Goal: Task Accomplishment & Management: Manage account settings

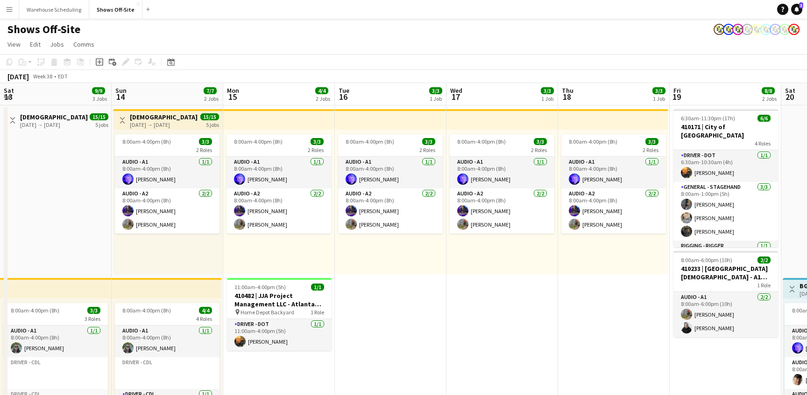
scroll to position [11, 0]
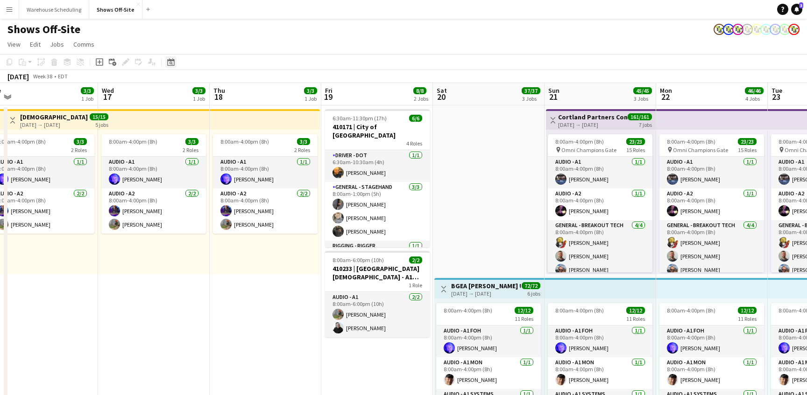
click at [174, 62] on icon "Date picker" at bounding box center [170, 61] width 7 height 7
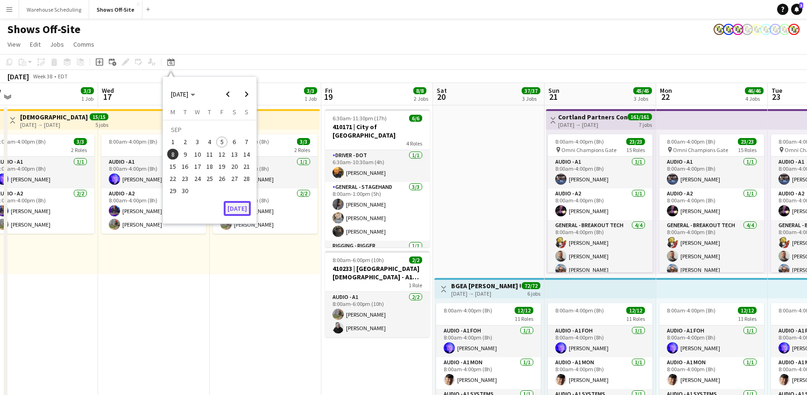
click at [241, 208] on button "[DATE]" at bounding box center [237, 208] width 27 height 15
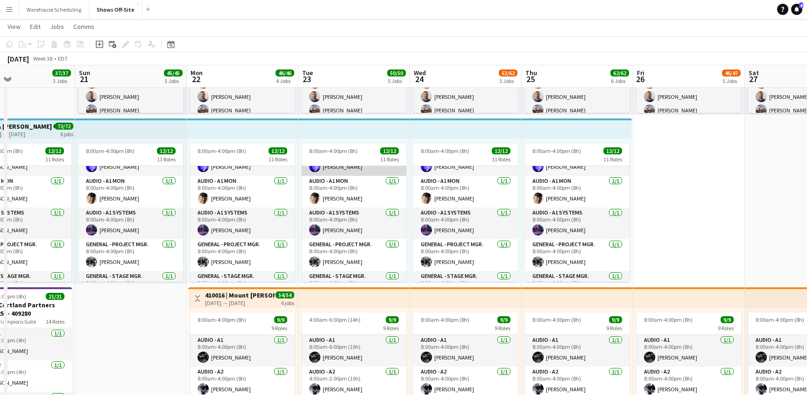
scroll to position [30, 0]
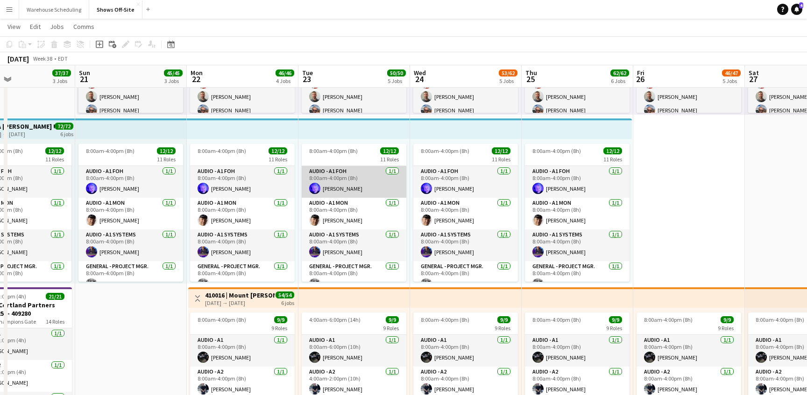
click at [375, 183] on app-card-role "Audio - A1 FOH [DATE] 8:00am-4:00pm (8h) [PERSON_NAME]" at bounding box center [354, 182] width 105 height 32
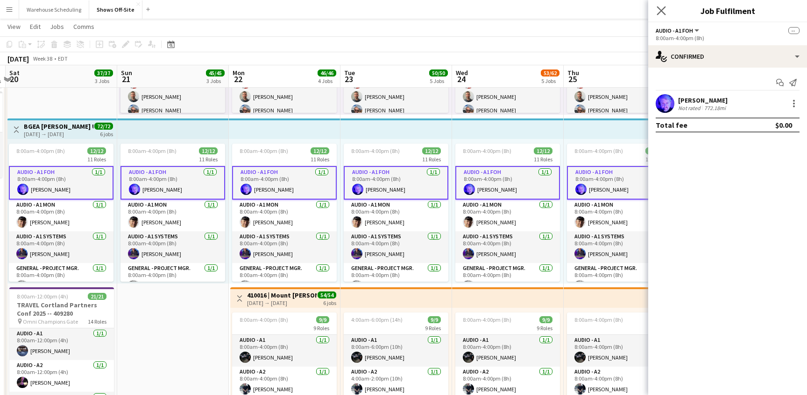
click at [656, 7] on app-icon "Close pop-in" at bounding box center [662, 11] width 14 height 14
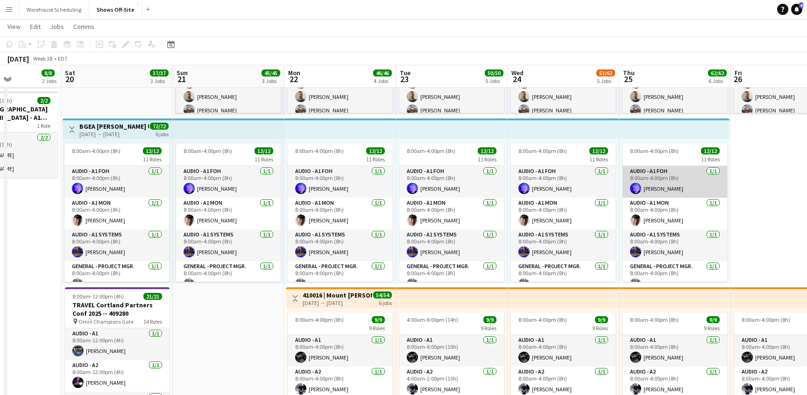
click at [679, 180] on app-card-role "Audio - A1 FOH [DATE] 8:00am-4:00pm (8h) [PERSON_NAME]" at bounding box center [674, 182] width 105 height 32
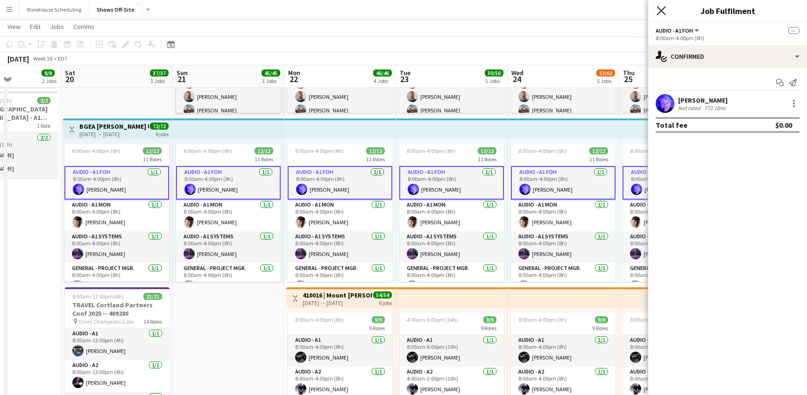
click at [660, 14] on icon "Close pop-in" at bounding box center [660, 10] width 9 height 9
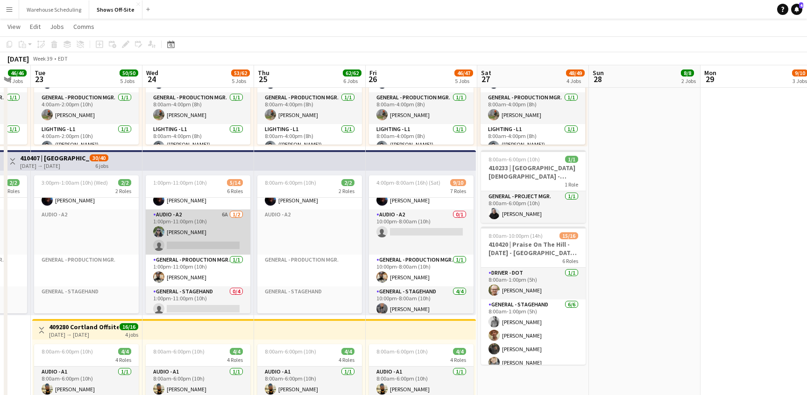
scroll to position [71, 0]
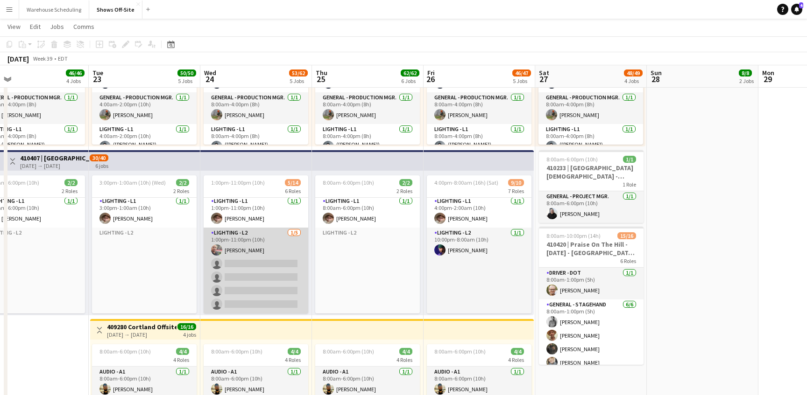
click at [242, 268] on app-card-role "Lighting - L2 [DATE] 1:00pm-11:00pm (10h) [PERSON_NAME] single-neutral-actions …" at bounding box center [256, 271] width 105 height 86
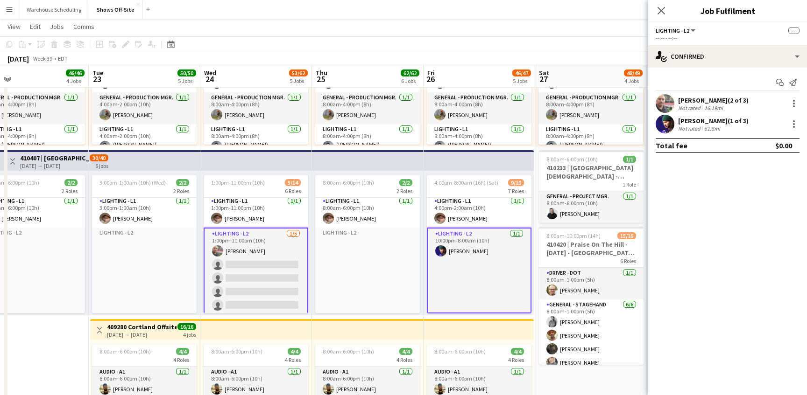
click at [242, 268] on app-card-role "Lighting - L2 [DATE] 1:00pm-11:00pm (10h) [PERSON_NAME] single-neutral-actions …" at bounding box center [256, 272] width 105 height 88
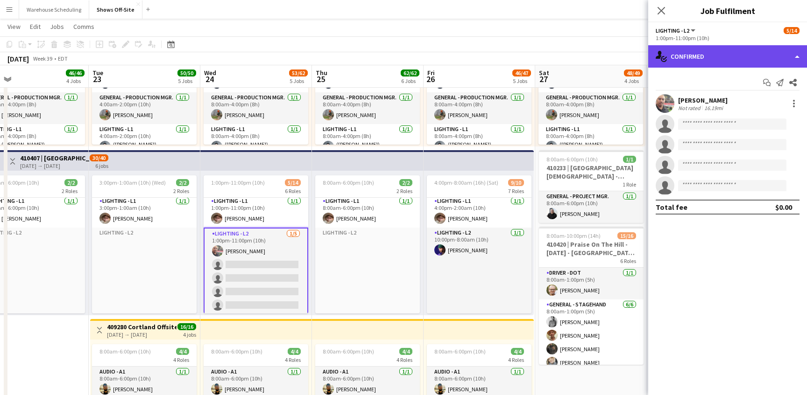
click at [720, 57] on div "single-neutral-actions-check-2 Confirmed" at bounding box center [727, 56] width 159 height 22
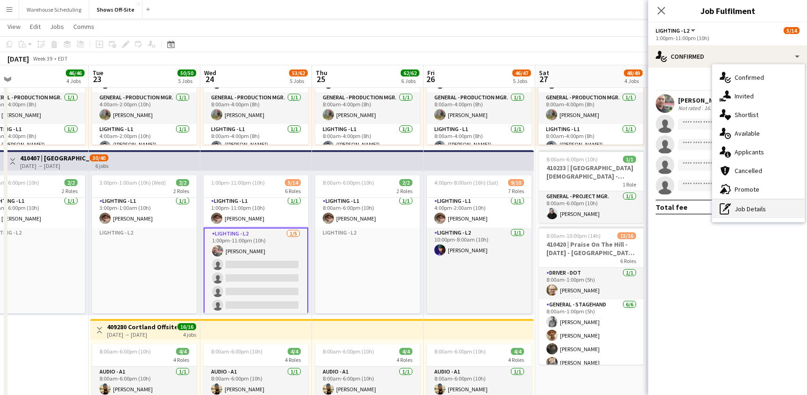
click at [744, 214] on div "pen-write Job Details" at bounding box center [758, 209] width 92 height 19
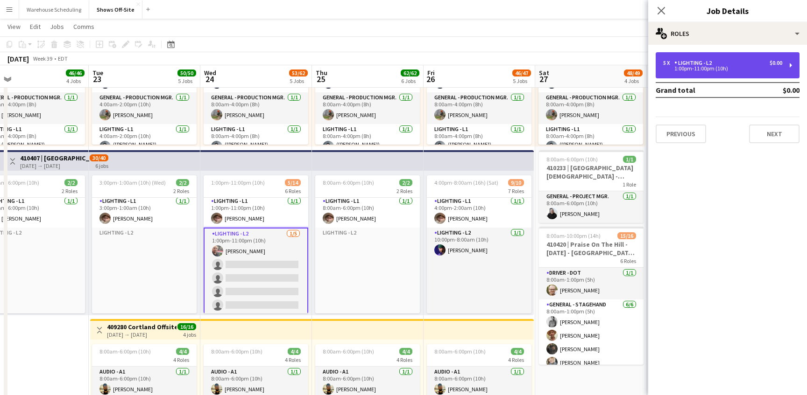
click at [712, 65] on div "Lighting - L2" at bounding box center [694, 63] width 41 height 7
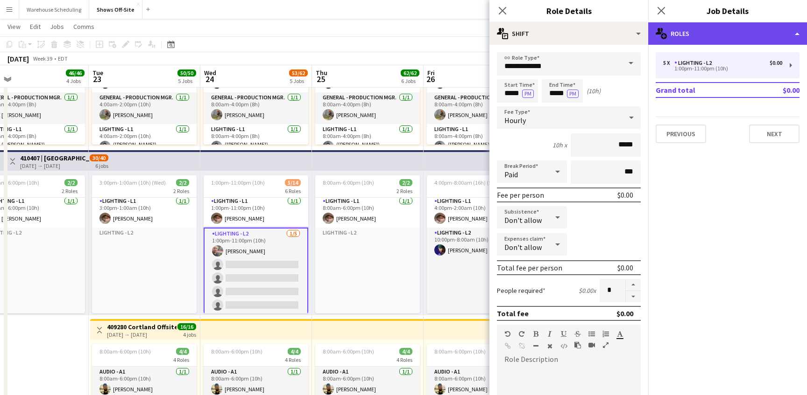
click at [694, 34] on div "multiple-users-add Roles" at bounding box center [727, 33] width 159 height 22
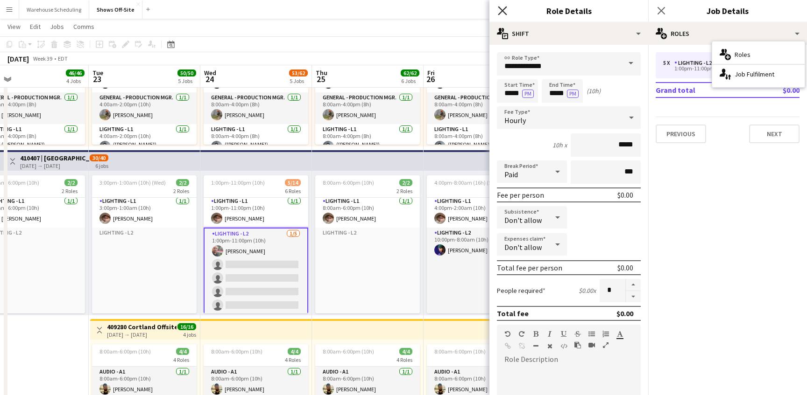
click at [499, 13] on icon at bounding box center [502, 10] width 9 height 9
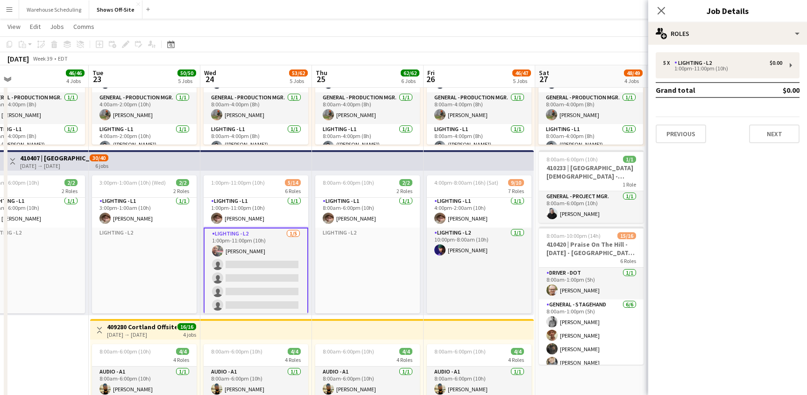
click at [271, 168] on app-top-bar at bounding box center [256, 160] width 112 height 21
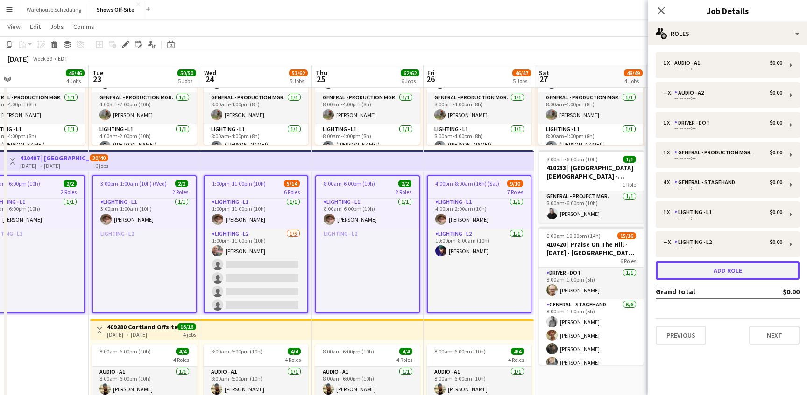
click at [725, 264] on button "Add role" at bounding box center [728, 270] width 144 height 19
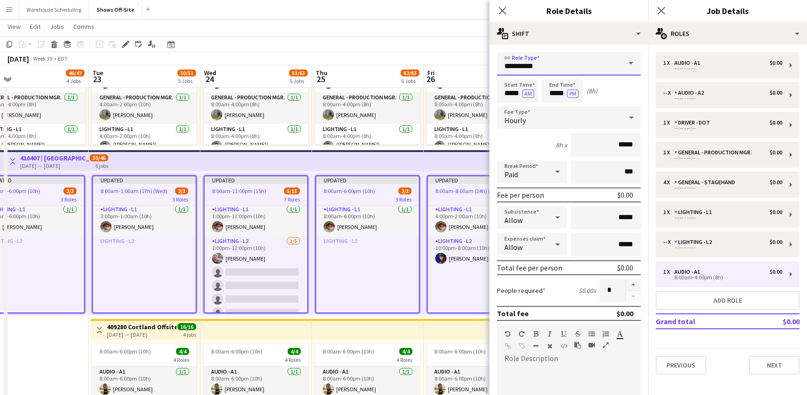
click at [548, 65] on input "**********" at bounding box center [569, 63] width 144 height 23
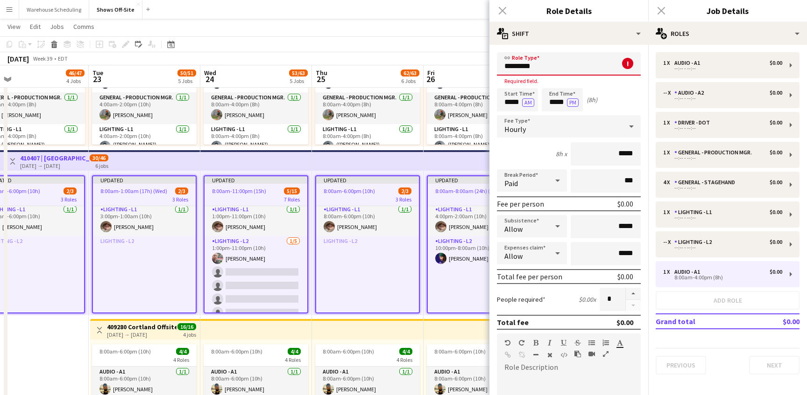
type input "*********"
click at [541, 161] on div "8h x *****" at bounding box center [569, 153] width 144 height 23
click at [504, 8] on div "Close pop-in" at bounding box center [502, 10] width 26 height 21
click at [502, 12] on div "Close pop-in" at bounding box center [502, 10] width 26 height 21
click at [658, 11] on div "Close pop-in" at bounding box center [661, 10] width 26 height 21
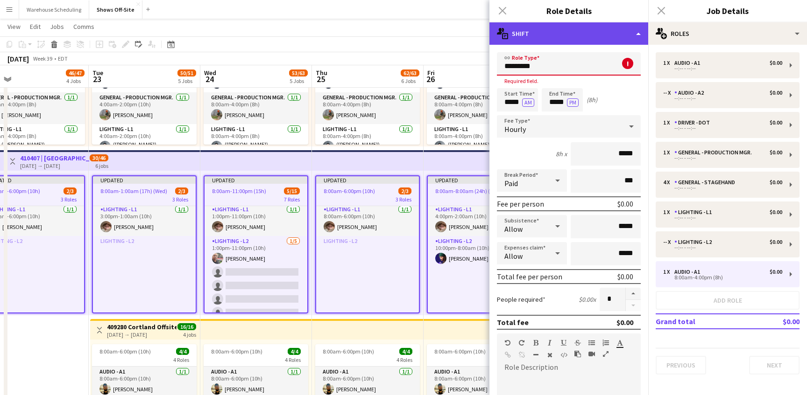
click at [587, 35] on div "multiple-actions-text Shift" at bounding box center [568, 33] width 159 height 22
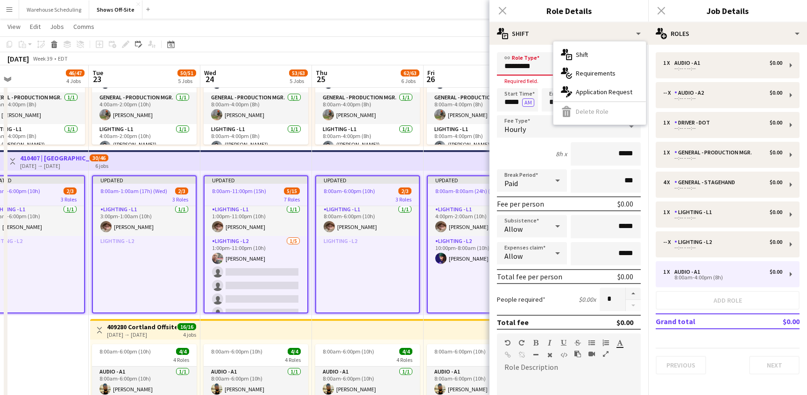
click at [516, 50] on div "link Role Type ********* ! Required field. Start Time ***** AM End Time ***** P…" at bounding box center [568, 319] width 159 height 549
click at [531, 67] on input "*********" at bounding box center [569, 63] width 144 height 23
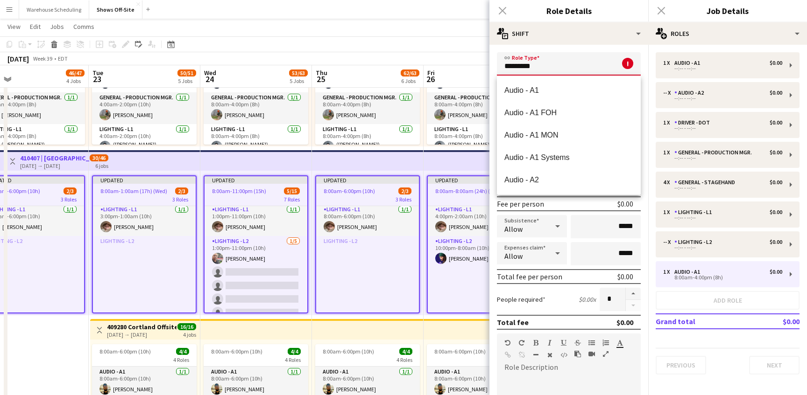
click at [531, 67] on input "*********" at bounding box center [569, 63] width 144 height 23
click at [544, 92] on span "Audio - A1" at bounding box center [568, 90] width 129 height 9
type input "**********"
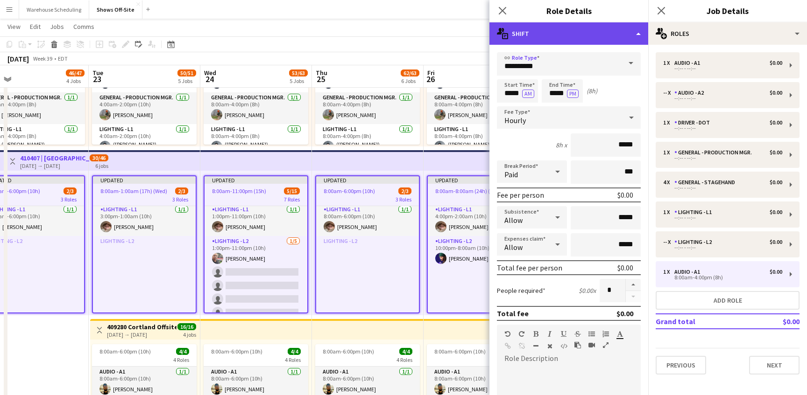
click at [598, 36] on div "multiple-actions-text Shift" at bounding box center [568, 33] width 159 height 22
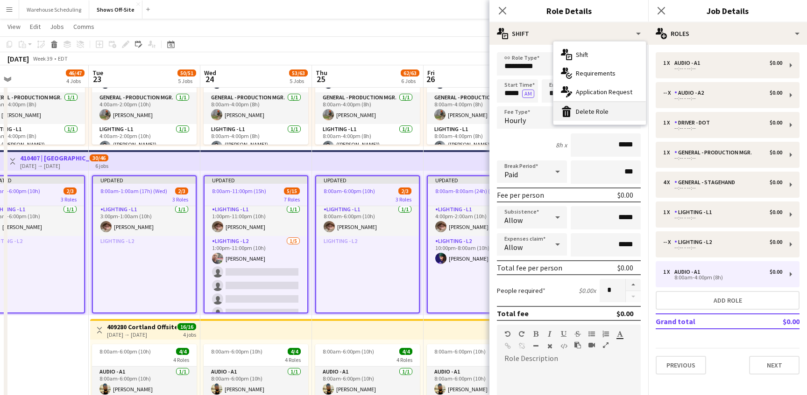
click at [606, 106] on div "bin-2 Delete Role" at bounding box center [599, 111] width 92 height 19
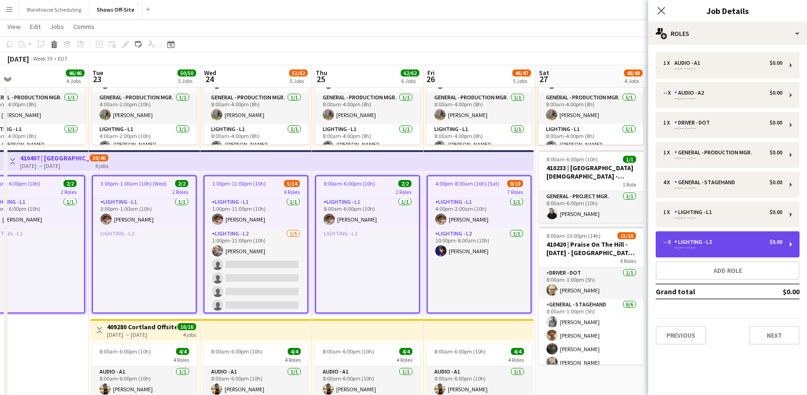
click at [705, 247] on div "--:-- - --:--" at bounding box center [722, 248] width 119 height 5
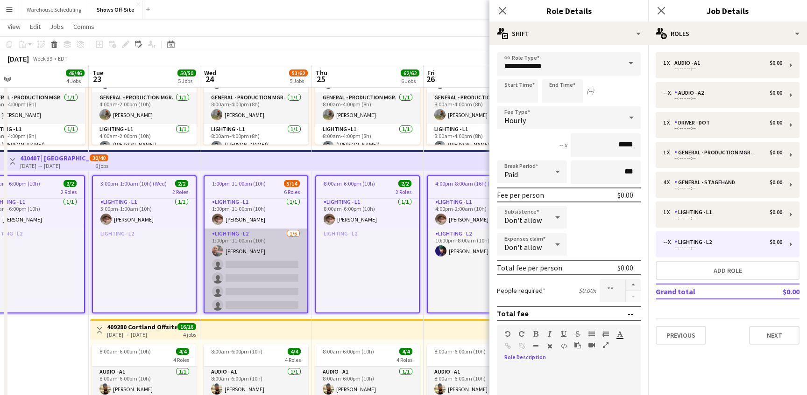
click at [255, 267] on app-card-role "Lighting - L2 [DATE] 1:00pm-11:00pm (10h) [PERSON_NAME] single-neutral-actions …" at bounding box center [256, 272] width 103 height 86
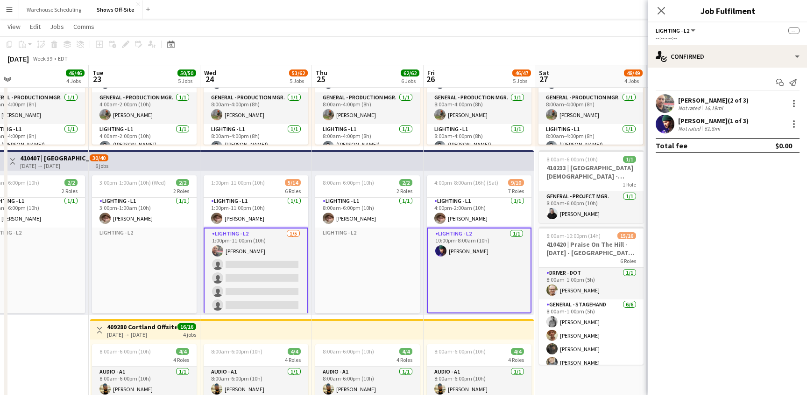
click at [255, 267] on app-card-role "Lighting - L2 [DATE] 1:00pm-11:00pm (10h) [PERSON_NAME] single-neutral-actions …" at bounding box center [256, 272] width 105 height 88
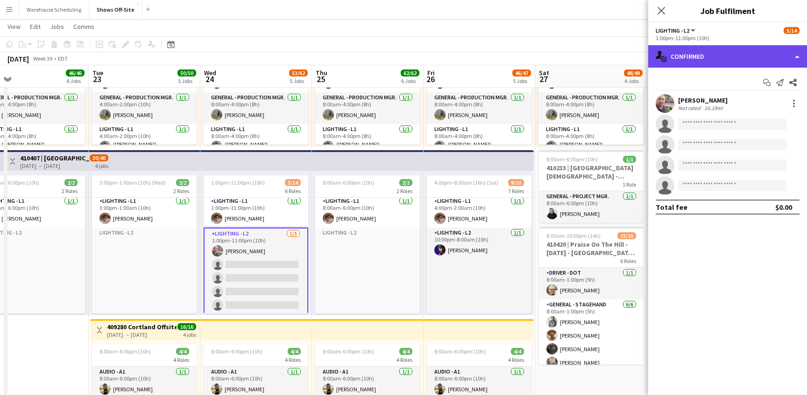
click at [731, 56] on div "single-neutral-actions-check-2 Confirmed" at bounding box center [727, 56] width 159 height 22
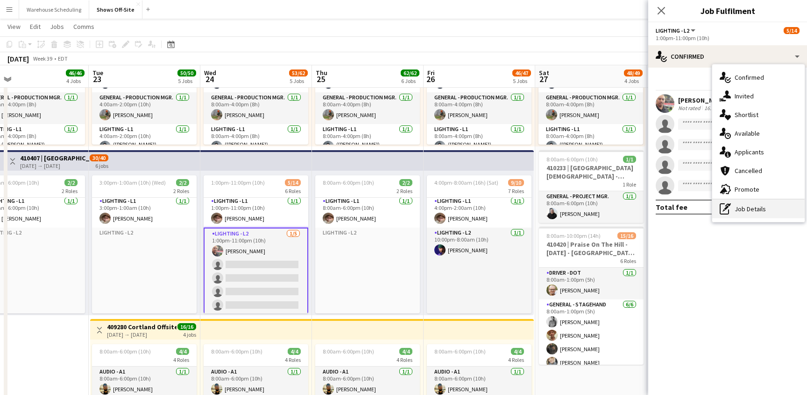
click at [761, 204] on div "pen-write Job Details" at bounding box center [758, 209] width 92 height 19
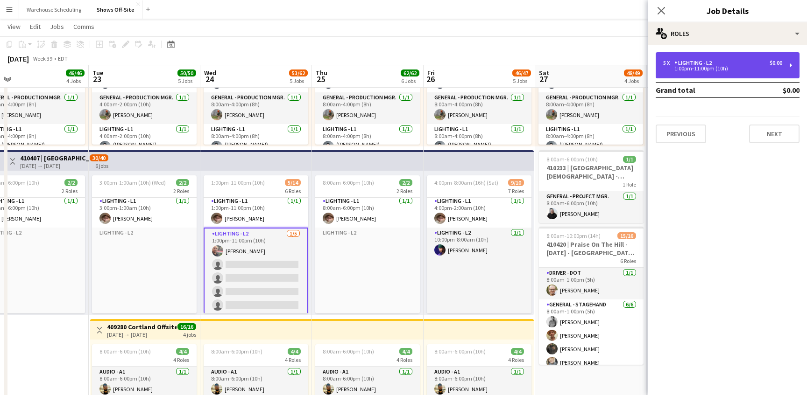
click at [702, 70] on div "1:00pm-11:00pm (10h)" at bounding box center [722, 68] width 119 height 5
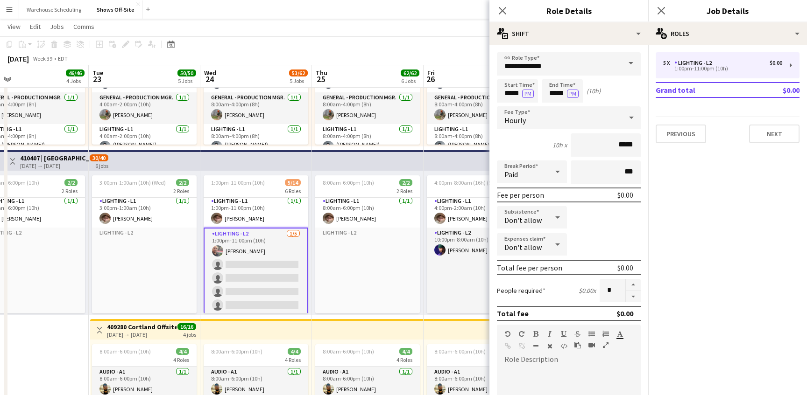
click at [661, 11] on icon at bounding box center [660, 10] width 9 height 9
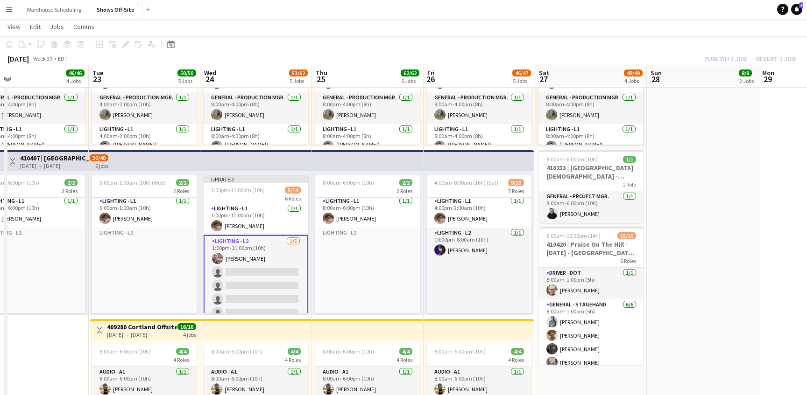
click at [256, 267] on app-card-role "Lighting - L2 [DATE] 1:00pm-11:00pm (10h) [PERSON_NAME] single-neutral-actions …" at bounding box center [256, 279] width 105 height 88
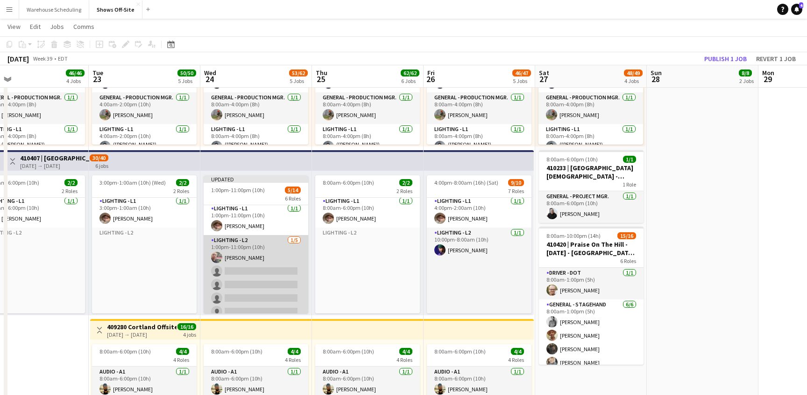
click at [262, 257] on app-card-role "Lighting - L2 [DATE] 1:00pm-11:00pm (10h) [PERSON_NAME] single-neutral-actions …" at bounding box center [256, 278] width 105 height 86
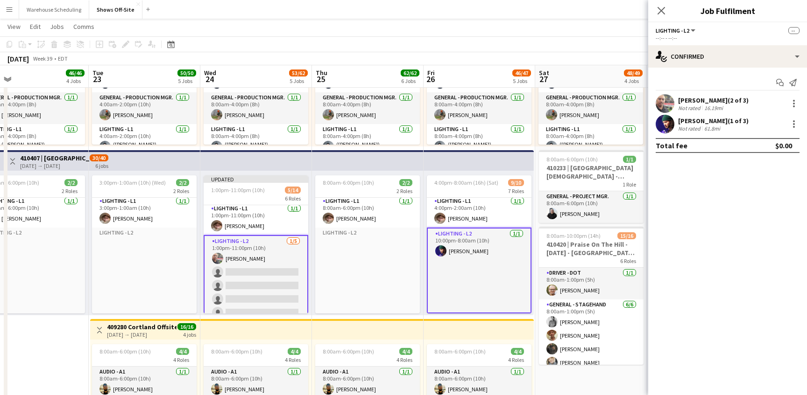
click at [252, 268] on app-card-role "Lighting - L2 [DATE] 1:00pm-11:00pm (10h) [PERSON_NAME] single-neutral-actions …" at bounding box center [256, 279] width 105 height 88
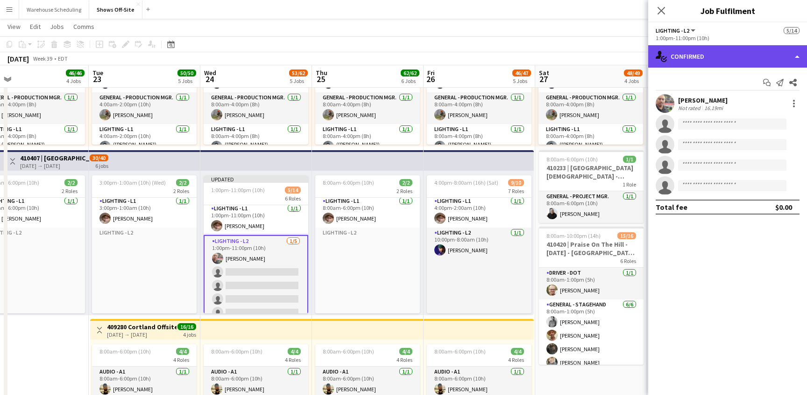
click at [720, 54] on div "single-neutral-actions-check-2 Confirmed" at bounding box center [727, 56] width 159 height 22
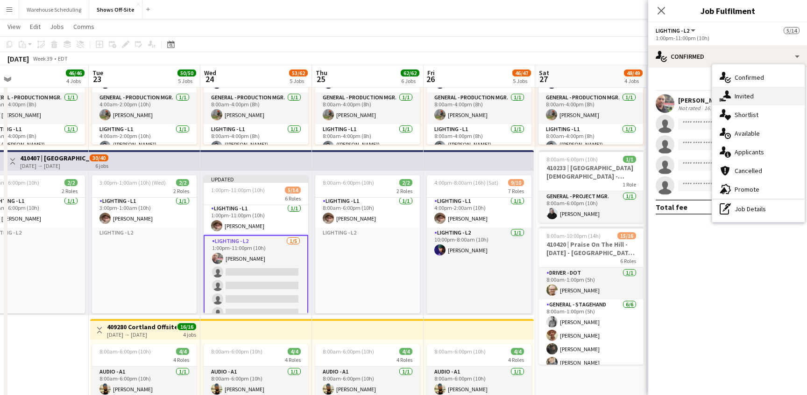
click at [732, 93] on div "single-neutral-actions-share-1 Invited" at bounding box center [758, 96] width 92 height 19
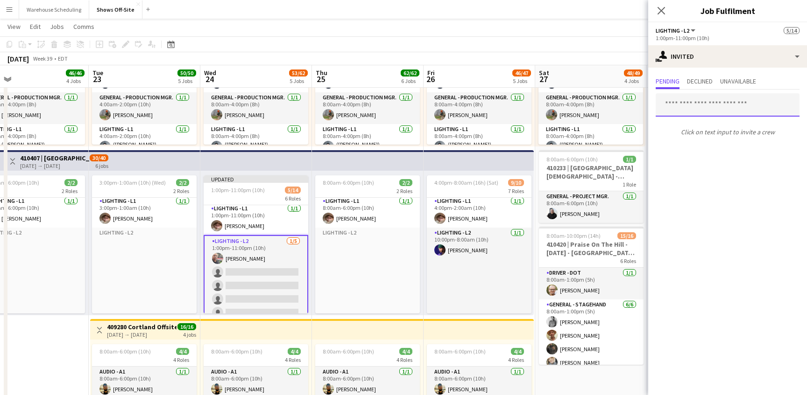
click at [690, 106] on input "text" at bounding box center [728, 104] width 144 height 23
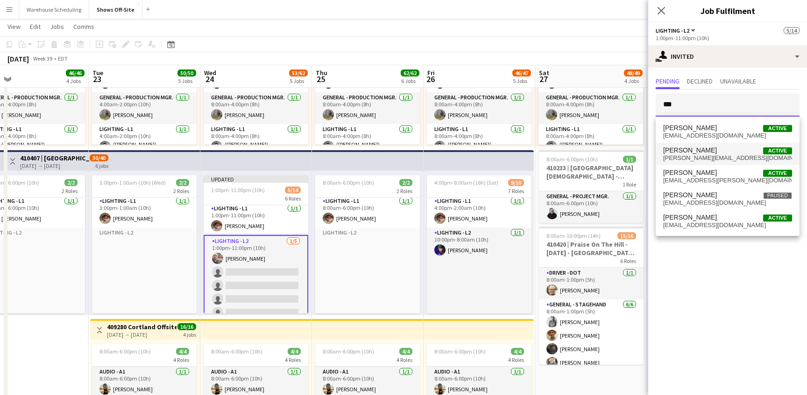
type input "***"
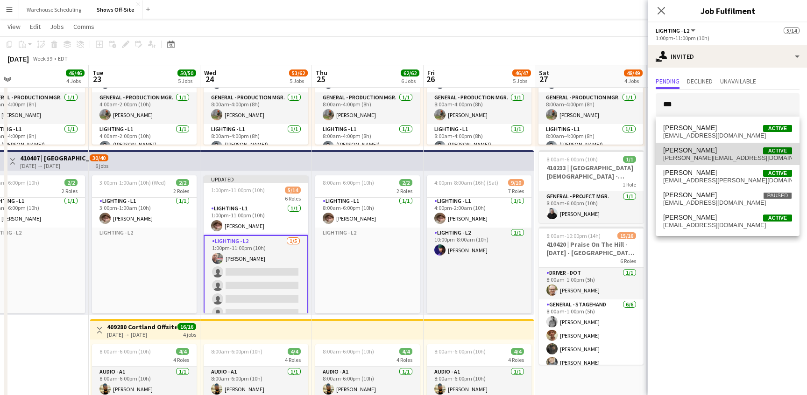
click at [705, 157] on span "[PERSON_NAME][EMAIL_ADDRESS][DOMAIN_NAME]" at bounding box center [727, 158] width 129 height 7
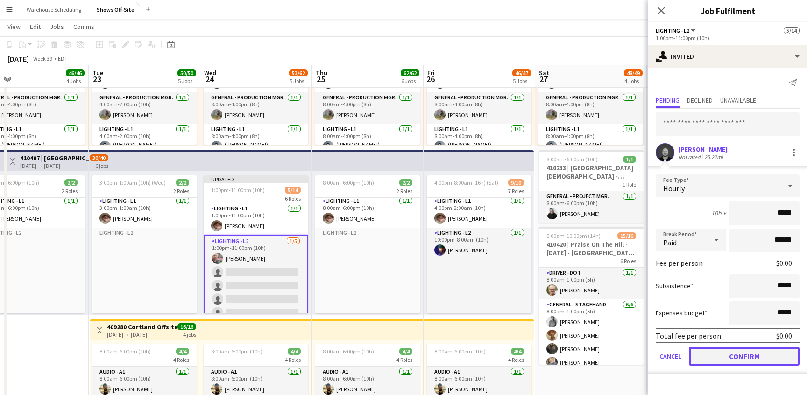
click at [732, 358] on button "Confirm" at bounding box center [744, 356] width 111 height 19
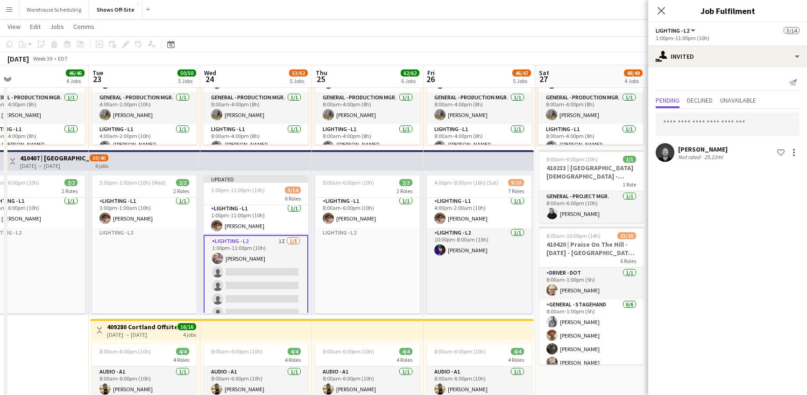
click at [705, 70] on div "Send notification Pending Declined Unavailable [PERSON_NAME] Not rated 25.22mi …" at bounding box center [727, 120] width 159 height 104
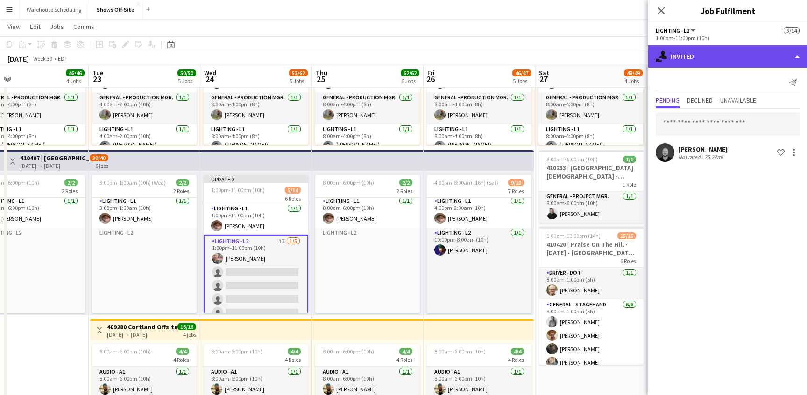
click at [712, 55] on div "single-neutral-actions-share-1 Invited" at bounding box center [727, 56] width 159 height 22
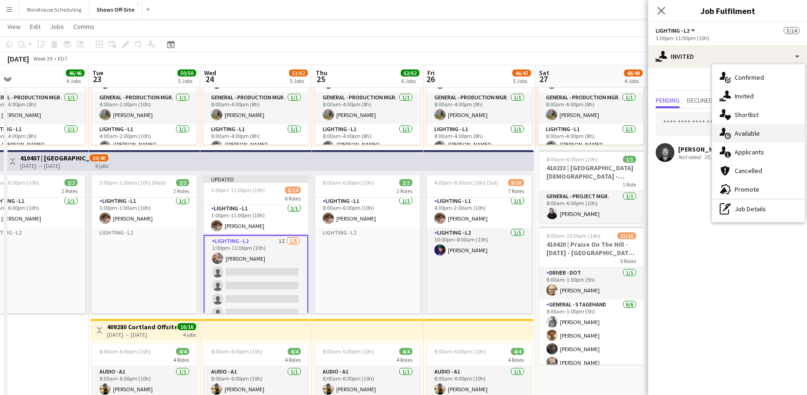
click at [743, 138] on div "single-neutral-actions-upload Available" at bounding box center [758, 133] width 92 height 19
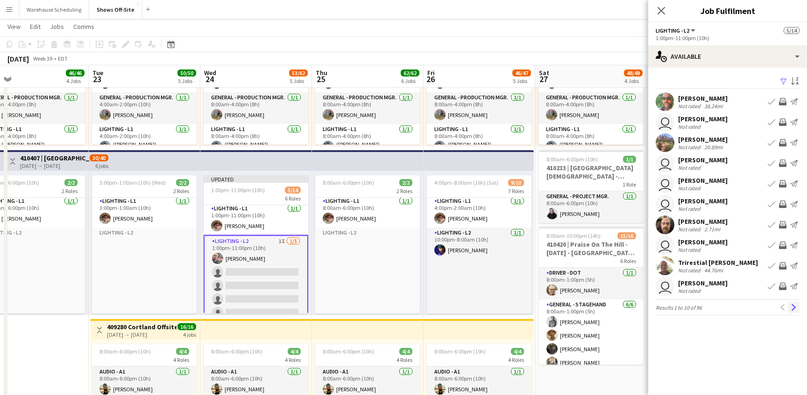
click at [796, 306] on app-icon "Next" at bounding box center [793, 307] width 7 height 7
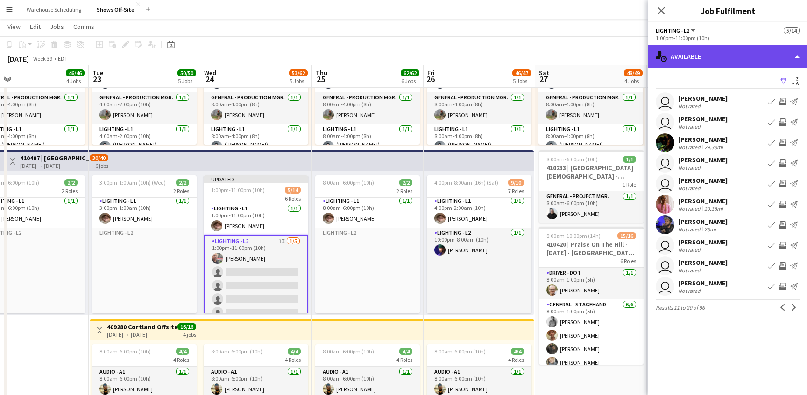
click at [726, 50] on div "single-neutral-actions-upload Available" at bounding box center [727, 56] width 159 height 22
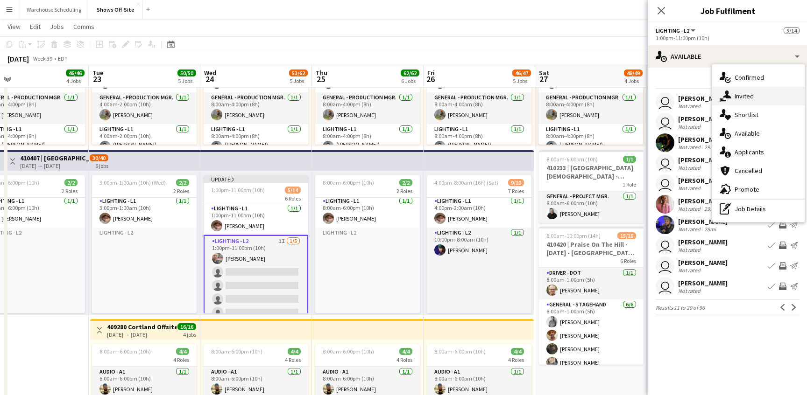
click at [733, 96] on div "single-neutral-actions-share-1 Invited" at bounding box center [758, 96] width 92 height 19
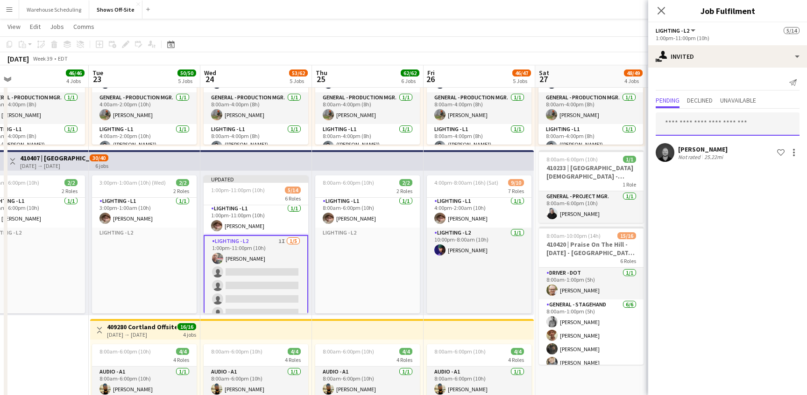
click at [704, 126] on input "text" at bounding box center [728, 124] width 144 height 23
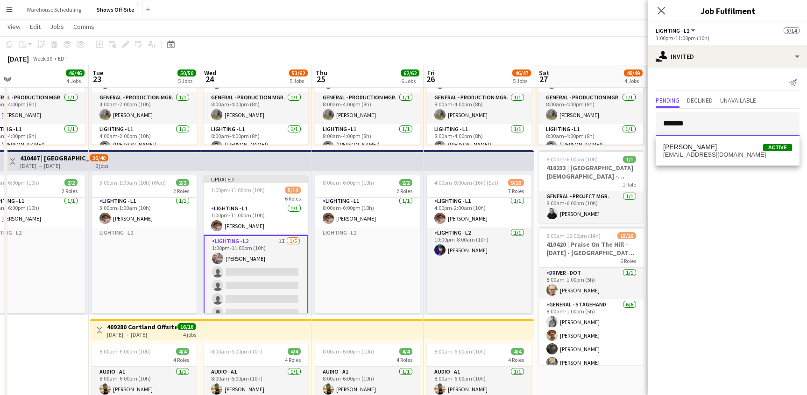
type input "*******"
click at [706, 150] on span "[PERSON_NAME] Active" at bounding box center [727, 147] width 129 height 8
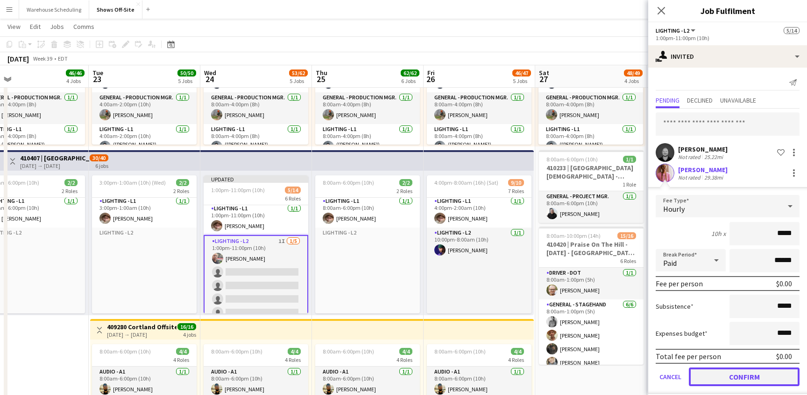
click at [733, 380] on button "Confirm" at bounding box center [744, 377] width 111 height 19
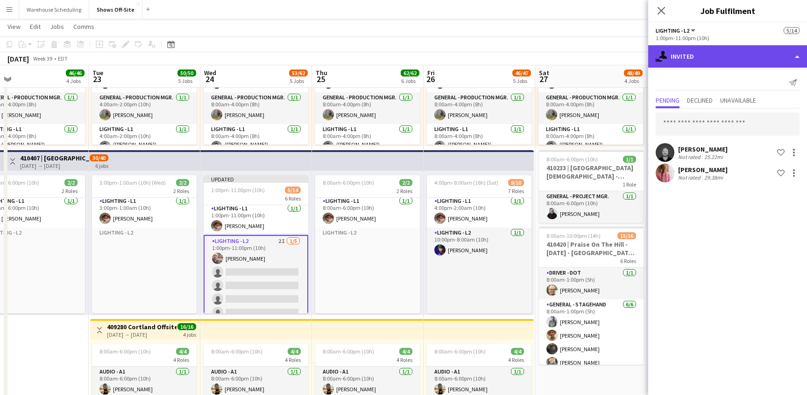
click at [732, 59] on div "single-neutral-actions-share-1 Invited" at bounding box center [727, 56] width 159 height 22
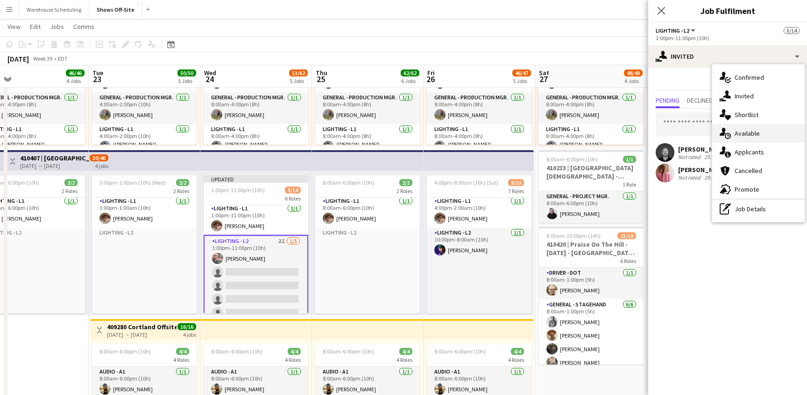
click at [747, 134] on span "Available" at bounding box center [746, 133] width 25 height 8
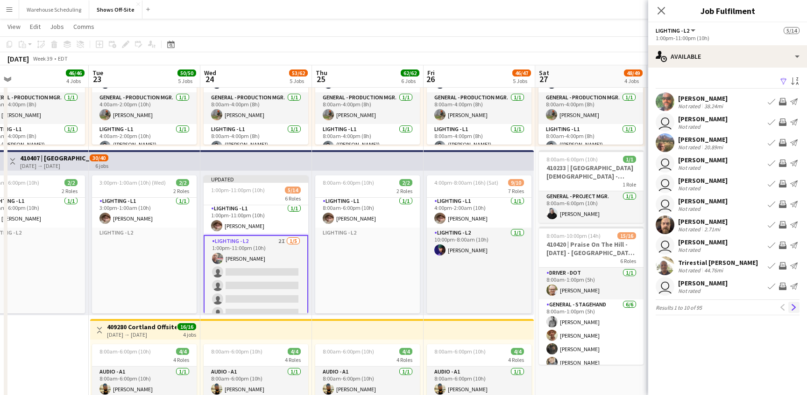
click at [793, 303] on button "Next" at bounding box center [793, 307] width 11 height 11
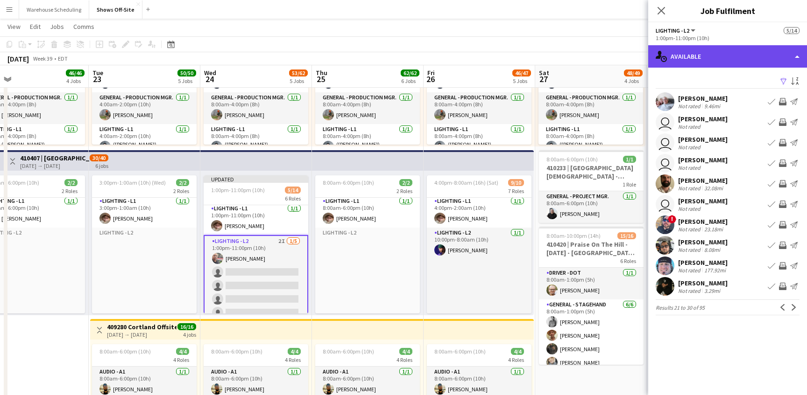
click at [701, 56] on div "single-neutral-actions-upload Available" at bounding box center [727, 56] width 159 height 22
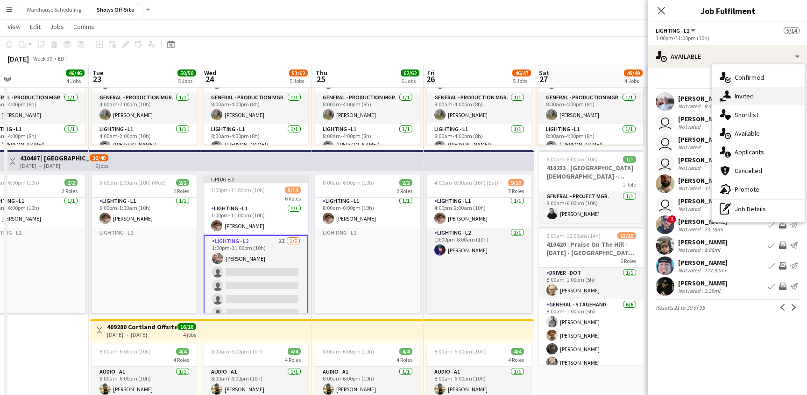
click at [738, 100] on span "Invited" at bounding box center [743, 96] width 19 height 8
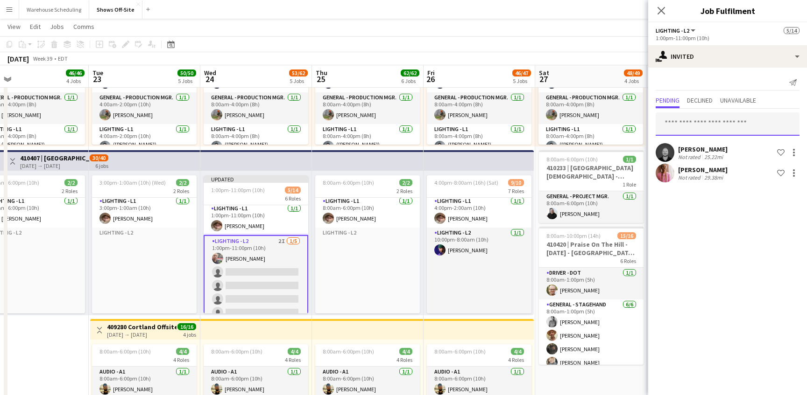
click at [701, 128] on input "text" at bounding box center [728, 124] width 144 height 23
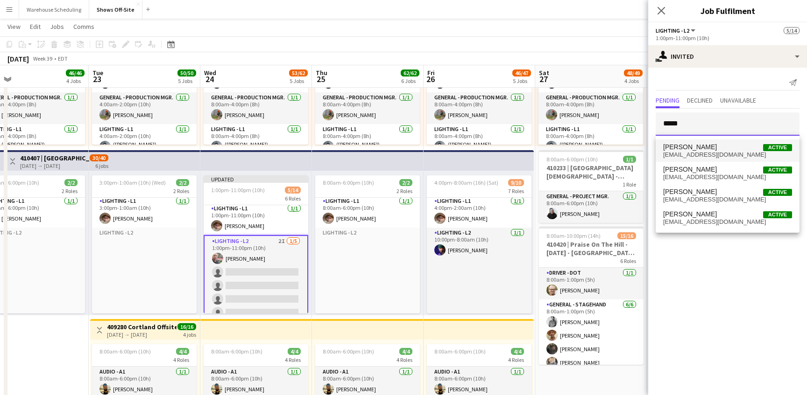
type input "*****"
click at [720, 157] on span "[EMAIL_ADDRESS][DOMAIN_NAME]" at bounding box center [727, 154] width 129 height 7
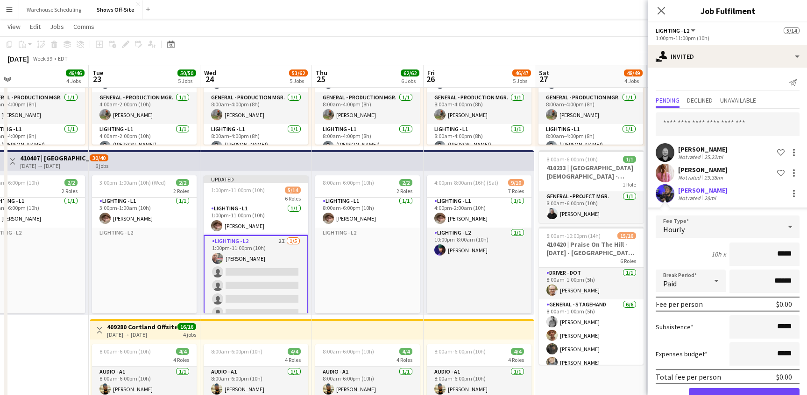
scroll to position [29, 0]
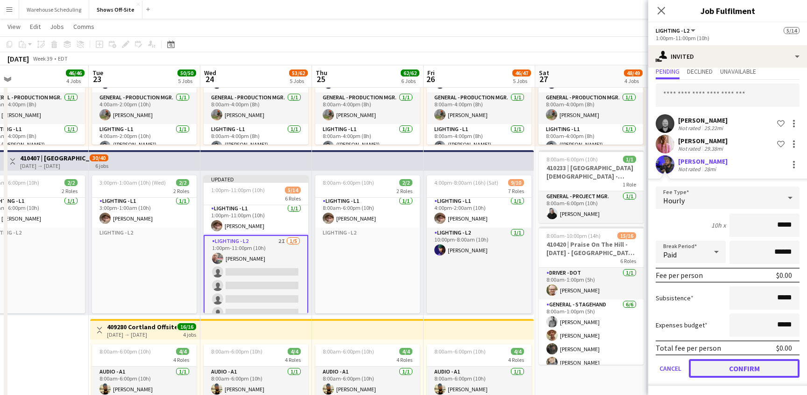
click at [742, 370] on button "Confirm" at bounding box center [744, 369] width 111 height 19
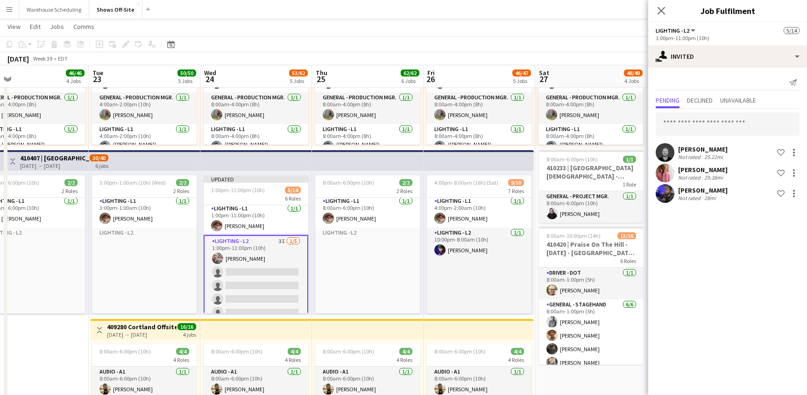
scroll to position [0, 0]
click at [717, 121] on input "text" at bounding box center [728, 124] width 144 height 23
type input "*"
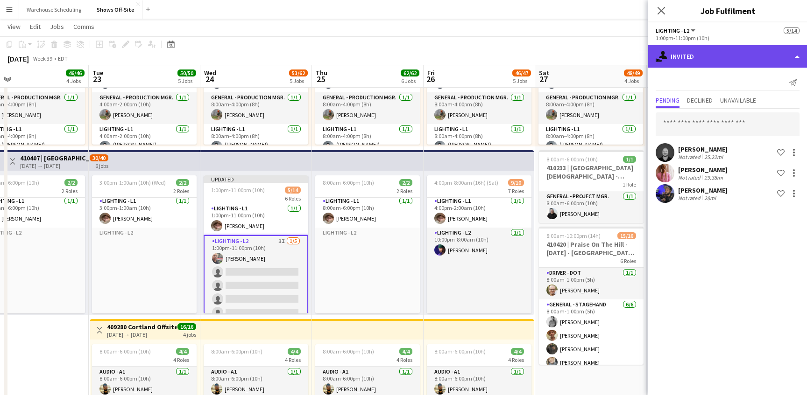
click at [701, 56] on div "single-neutral-actions-share-1 Invited" at bounding box center [727, 56] width 159 height 22
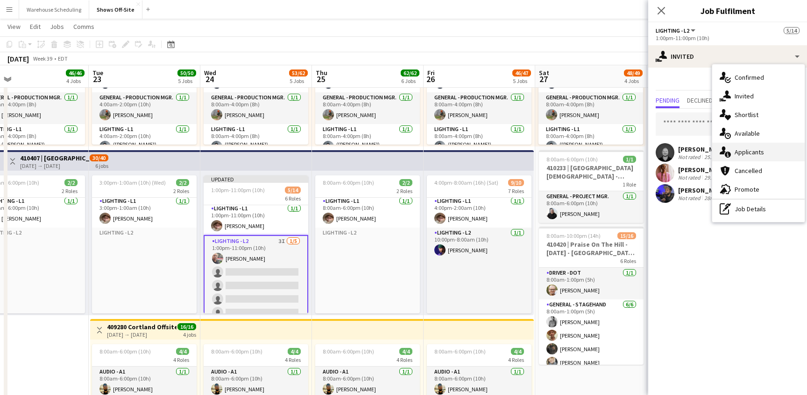
click at [741, 146] on div "single-neutral-actions-information Applicants" at bounding box center [758, 152] width 92 height 19
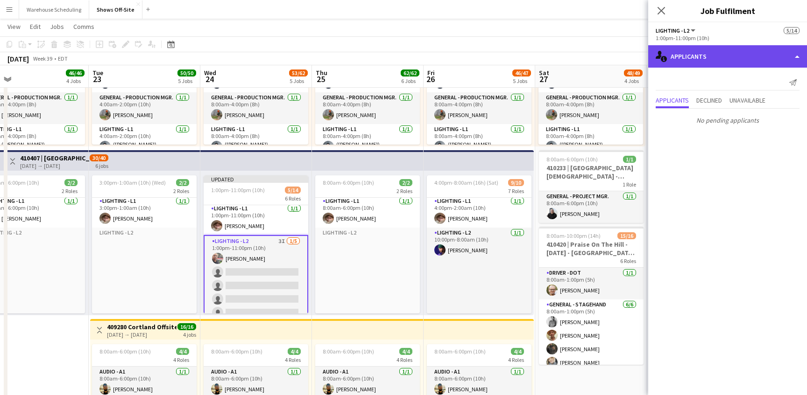
click at [736, 63] on div "single-neutral-actions-information Applicants" at bounding box center [727, 56] width 159 height 22
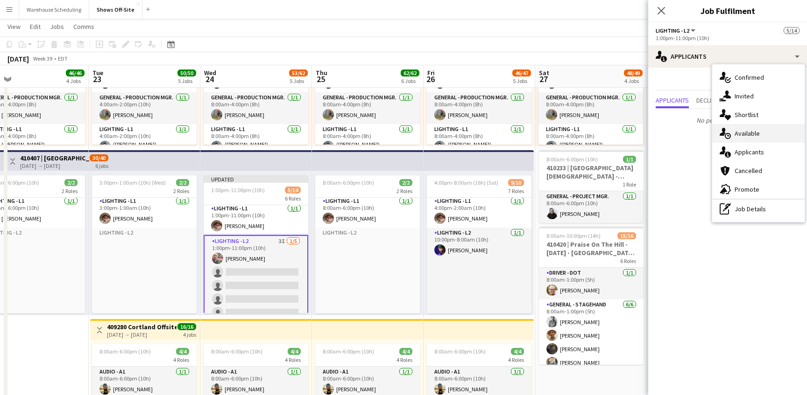
click at [738, 137] on span "Available" at bounding box center [746, 133] width 25 height 8
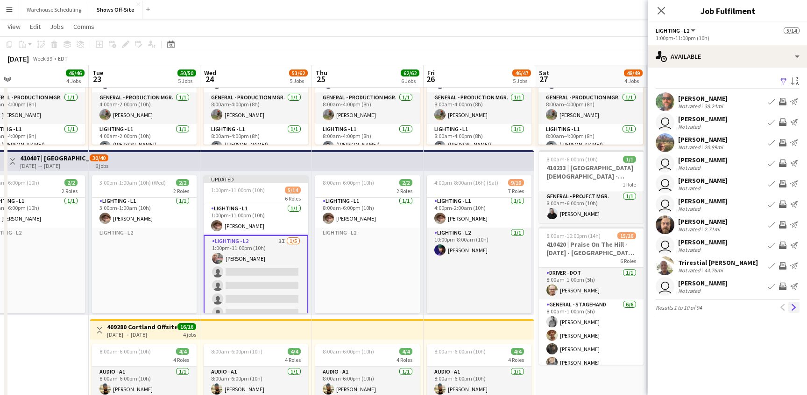
click at [795, 306] on app-icon "Next" at bounding box center [793, 307] width 7 height 7
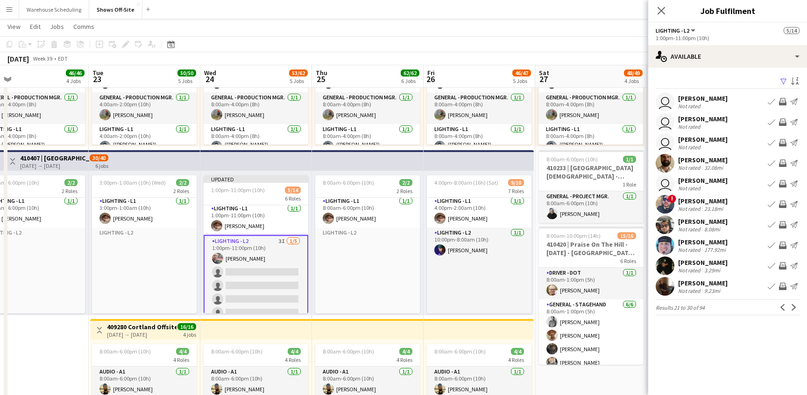
click at [795, 306] on app-icon "Next" at bounding box center [793, 307] width 7 height 7
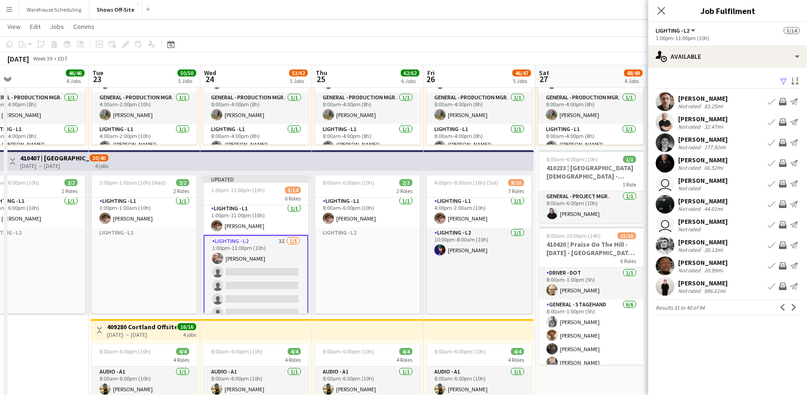
click at [795, 306] on app-icon "Next" at bounding box center [793, 307] width 7 height 7
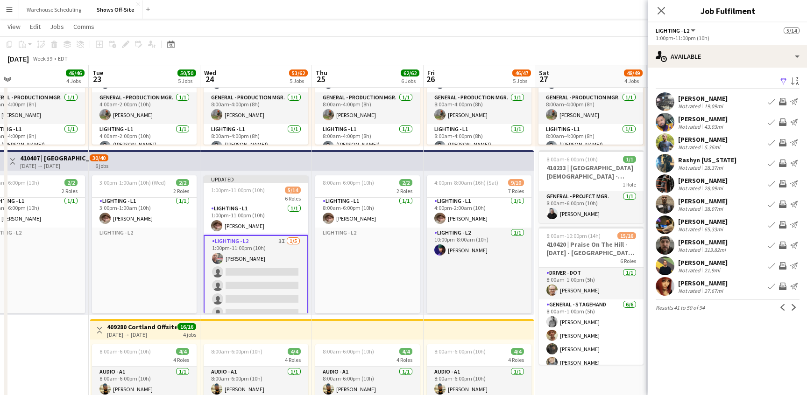
click at [795, 306] on app-icon "Next" at bounding box center [793, 307] width 7 height 7
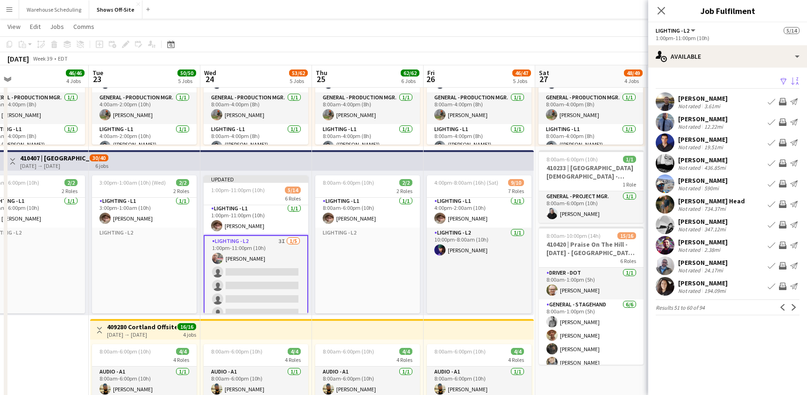
click at [793, 82] on app-icon "Sort asc" at bounding box center [794, 82] width 7 height 9
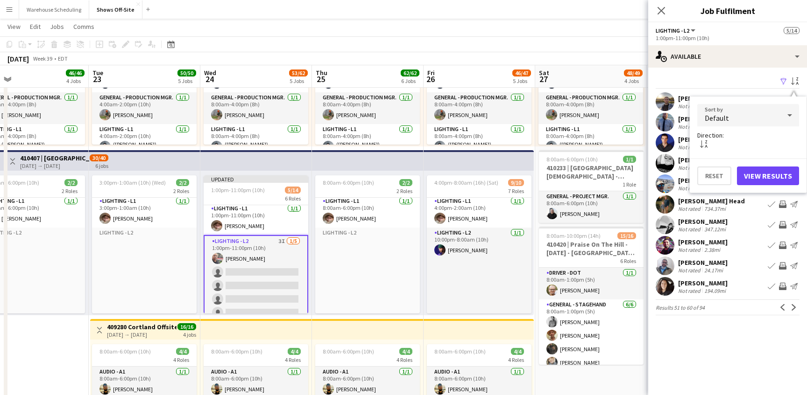
click at [768, 115] on div "Default" at bounding box center [738, 115] width 83 height 22
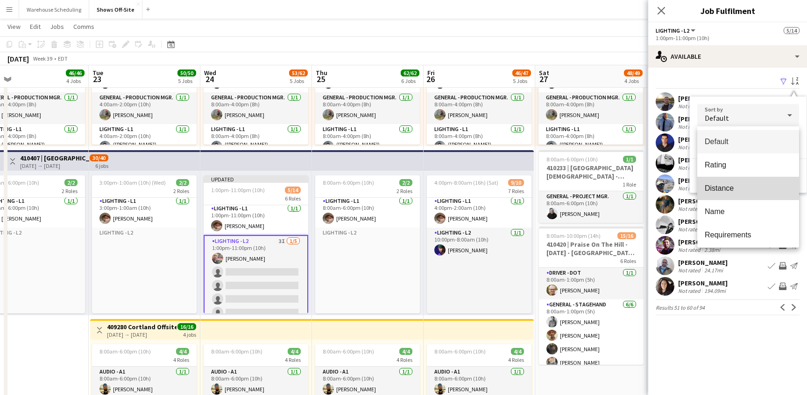
click at [753, 188] on span "Distance" at bounding box center [748, 188] width 87 height 9
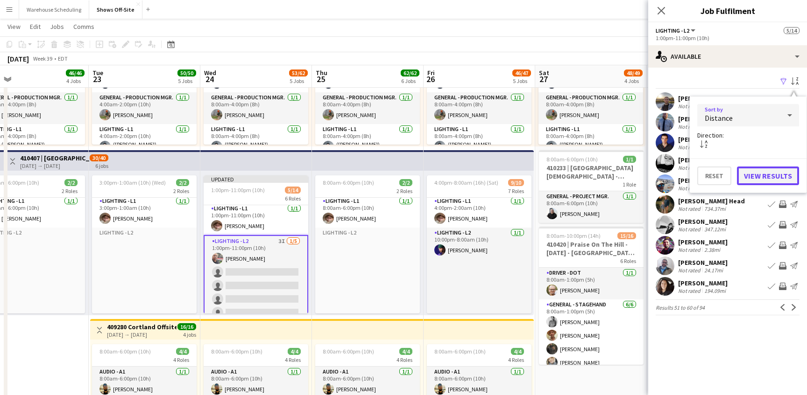
click at [770, 183] on button "View Results" at bounding box center [768, 176] width 62 height 19
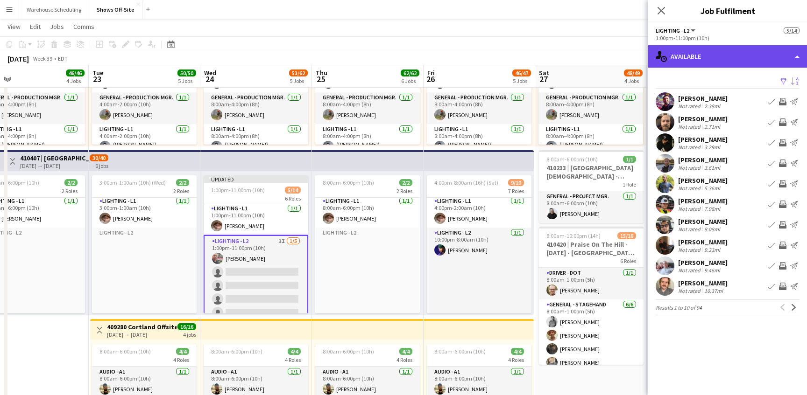
click at [729, 53] on div "single-neutral-actions-upload Available" at bounding box center [727, 56] width 159 height 22
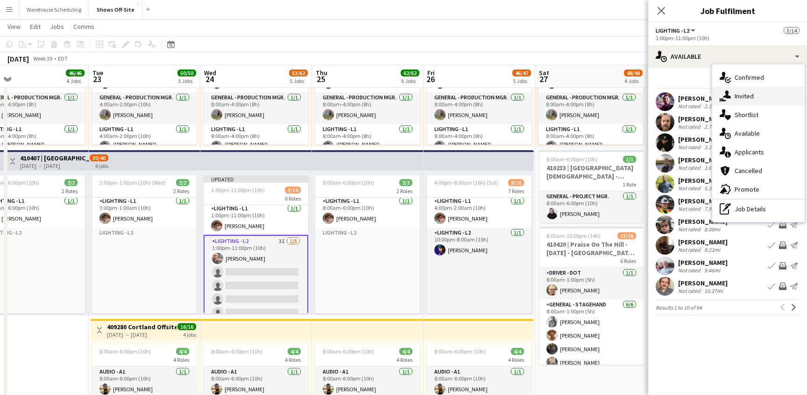
click at [741, 98] on span "Invited" at bounding box center [743, 96] width 19 height 8
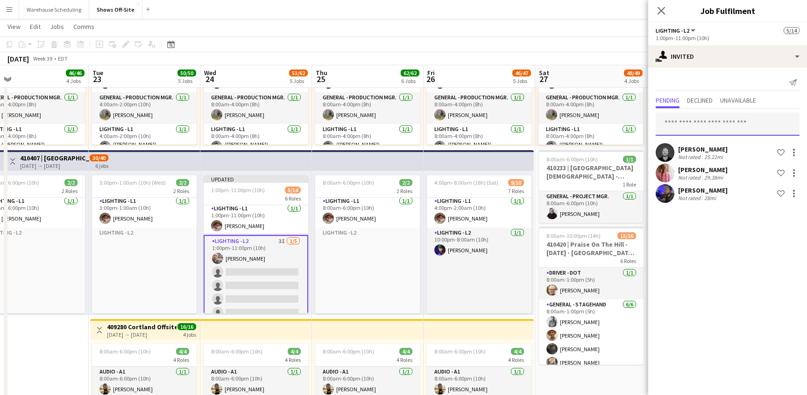
click at [709, 125] on input "text" at bounding box center [728, 124] width 144 height 23
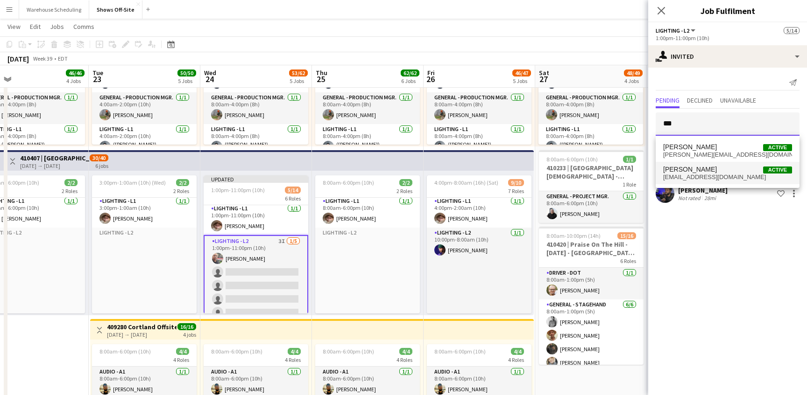
type input "***"
click at [704, 174] on span "[EMAIL_ADDRESS][DOMAIN_NAME]" at bounding box center [727, 177] width 129 height 7
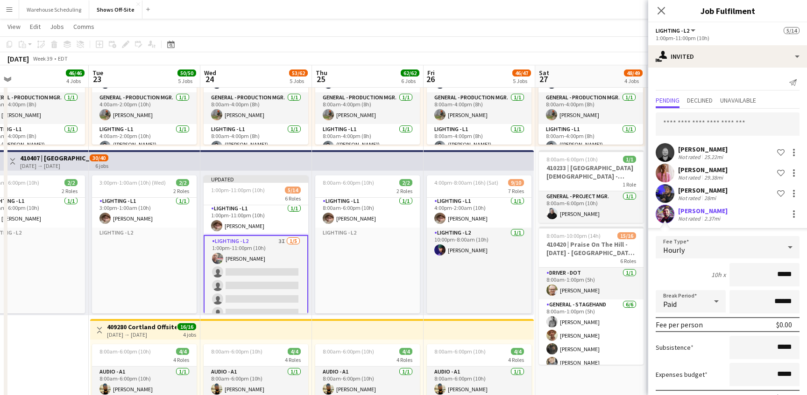
scroll to position [49, 0]
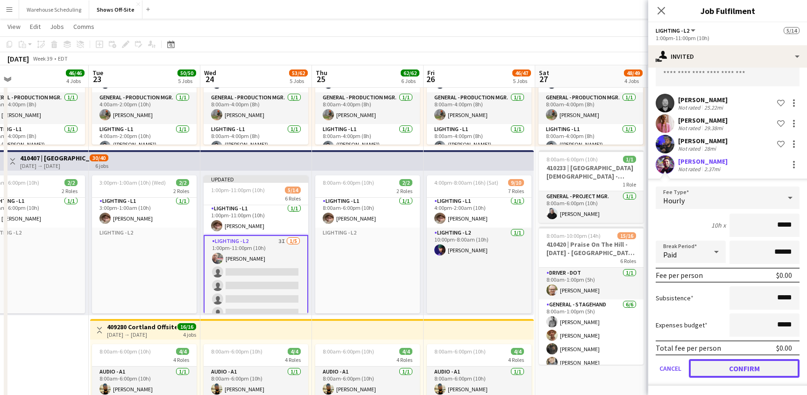
click at [735, 366] on button "Confirm" at bounding box center [744, 369] width 111 height 19
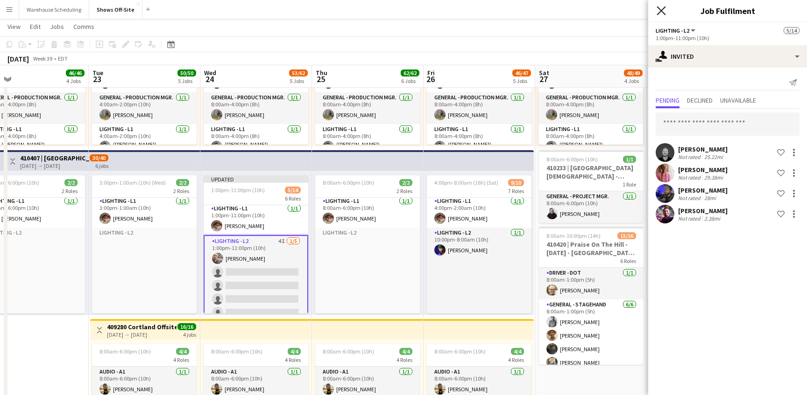
click at [664, 14] on icon at bounding box center [660, 10] width 9 height 9
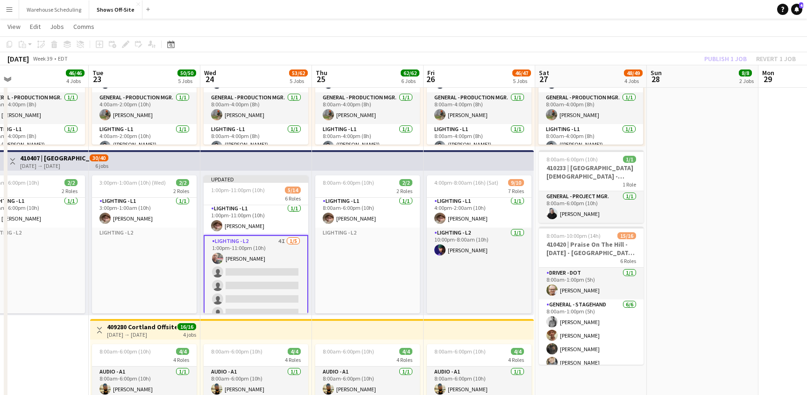
click at [708, 45] on app-toolbar "Copy Paste Paste Command V Paste with crew Command Shift V Paste linked Job [GE…" at bounding box center [403, 44] width 807 height 16
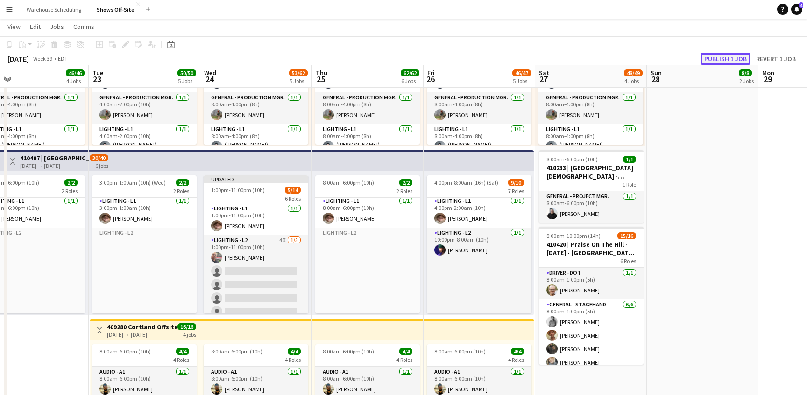
click at [714, 59] on button "Publish 1 job" at bounding box center [725, 59] width 50 height 12
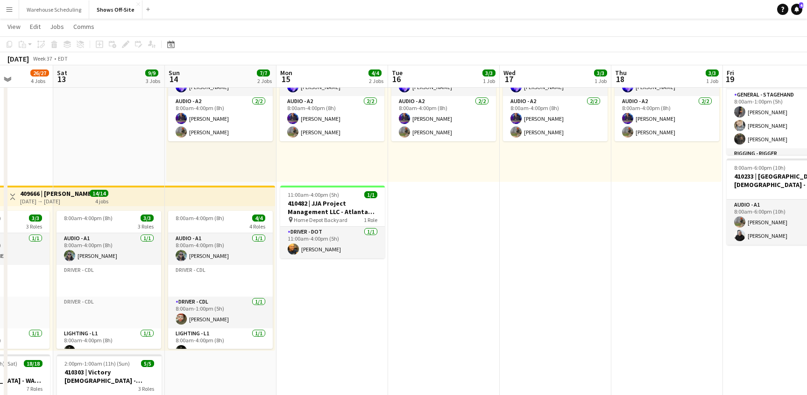
scroll to position [0, 394]
click at [173, 42] on icon at bounding box center [170, 44] width 7 height 7
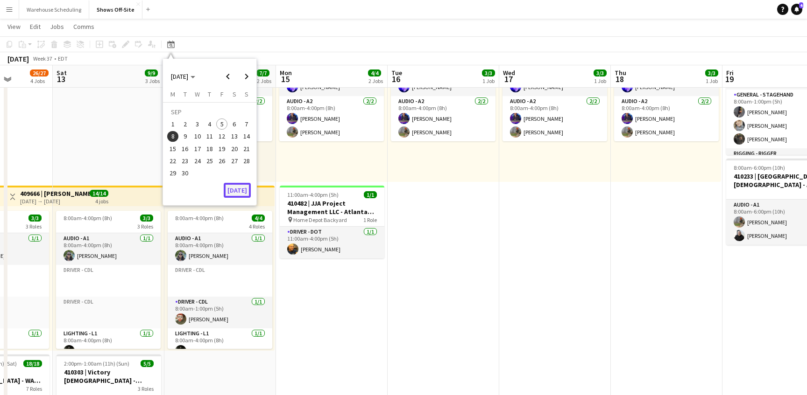
click at [239, 187] on button "[DATE]" at bounding box center [237, 190] width 27 height 15
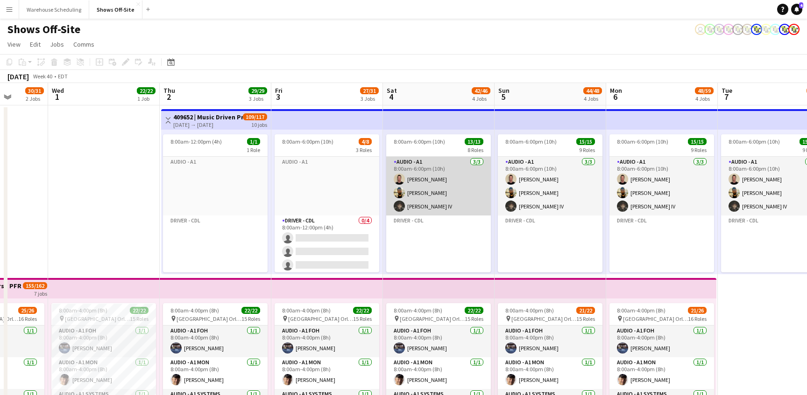
scroll to position [297, 0]
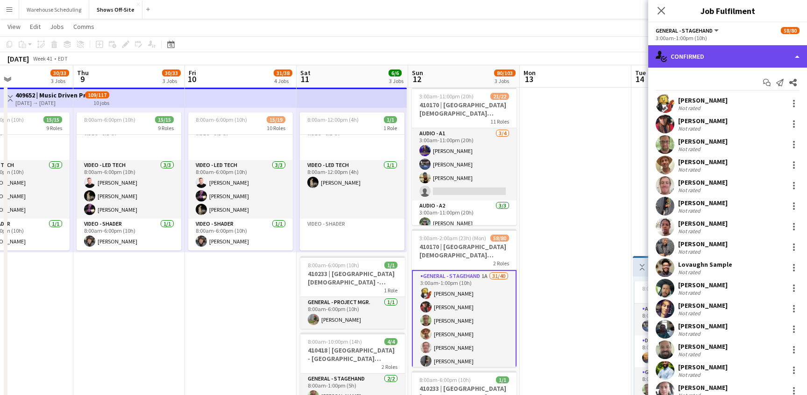
click at [742, 56] on div "single-neutral-actions-check-2 Confirmed" at bounding box center [727, 56] width 159 height 22
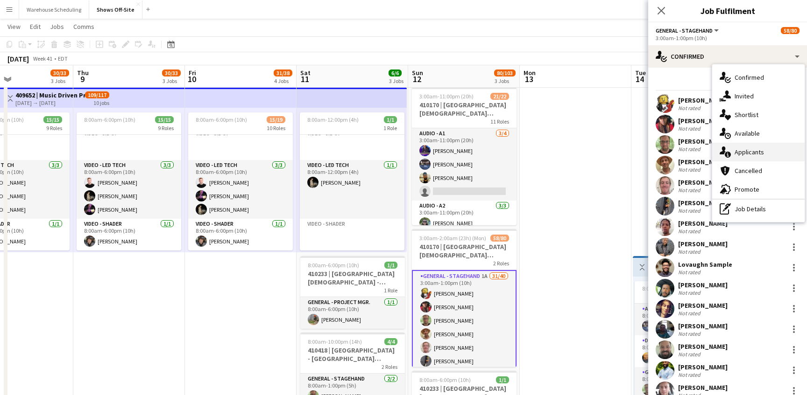
click at [753, 155] on span "Applicants" at bounding box center [748, 152] width 29 height 8
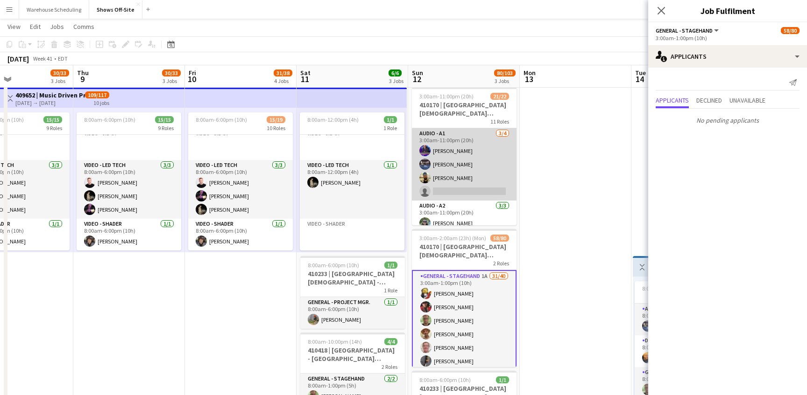
click at [494, 170] on app-card-role "Audio - A1 [DATE] 3:00am-11:00pm (20h) [PERSON_NAME] [PERSON_NAME] [PERSON_NAME…" at bounding box center [464, 164] width 105 height 72
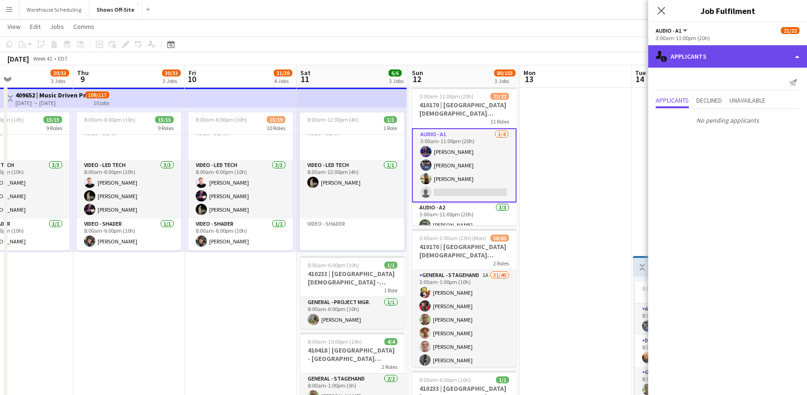
click at [730, 63] on div "single-neutral-actions-information Applicants" at bounding box center [727, 56] width 159 height 22
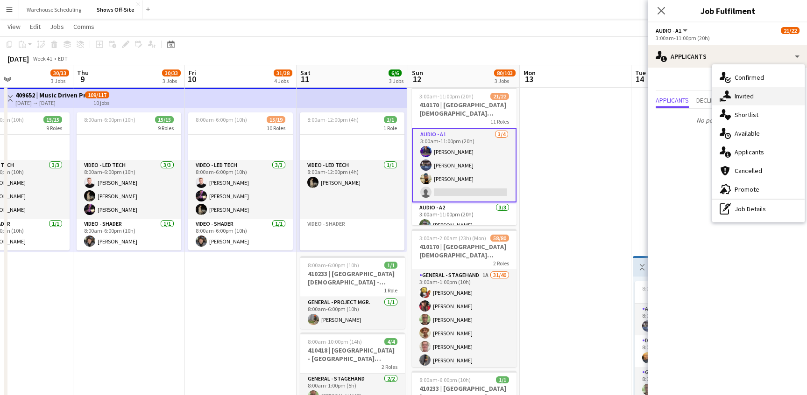
click at [734, 96] on span "Invited" at bounding box center [743, 96] width 19 height 8
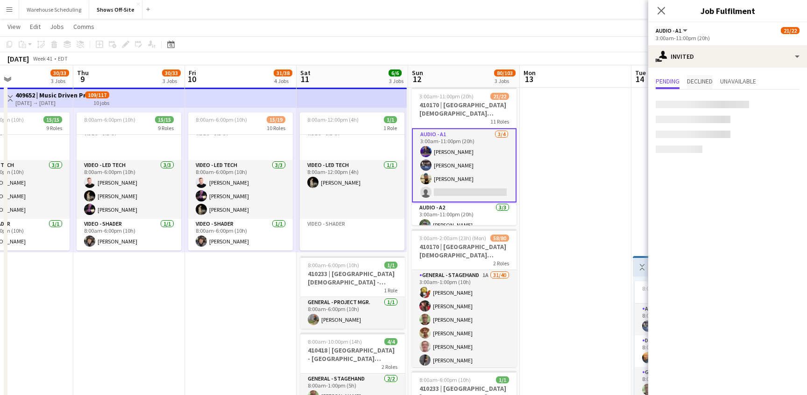
click at [701, 87] on span "Declined" at bounding box center [700, 82] width 26 height 14
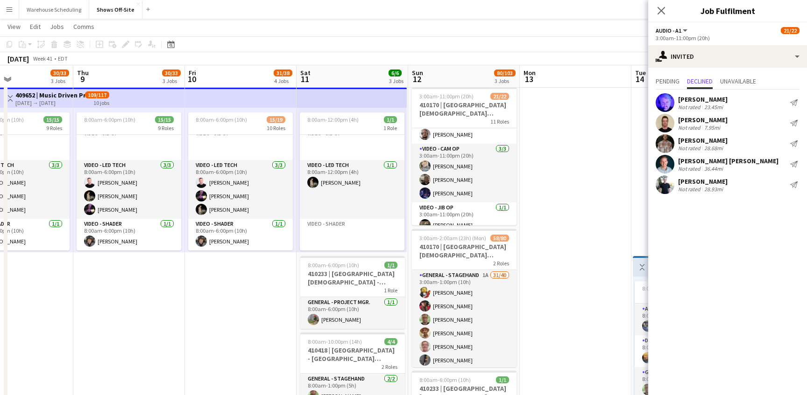
scroll to position [333, 0]
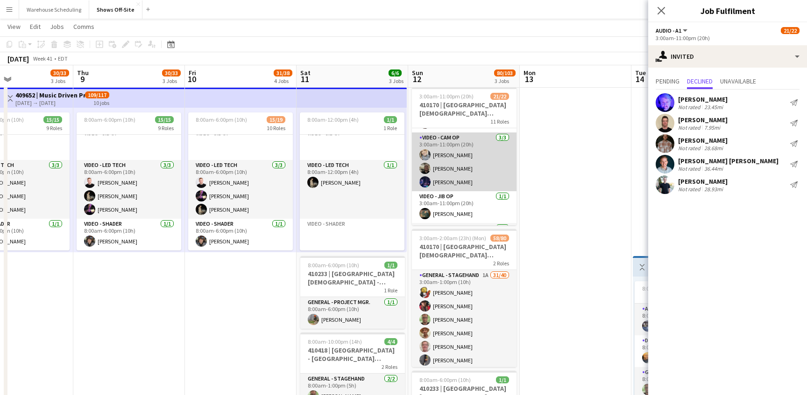
click at [471, 176] on app-card-role "Video - Cam Op [DATE] 3:00am-11:00pm (20h) [PERSON_NAME] [PERSON_NAME] [PERSON_…" at bounding box center [464, 162] width 105 height 59
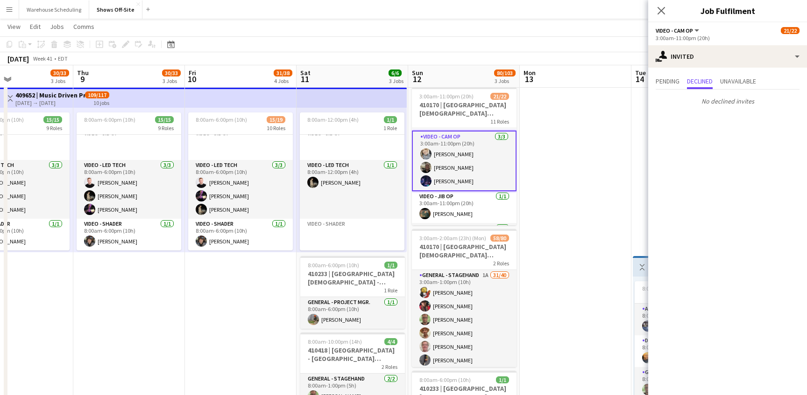
scroll to position [331, 0]
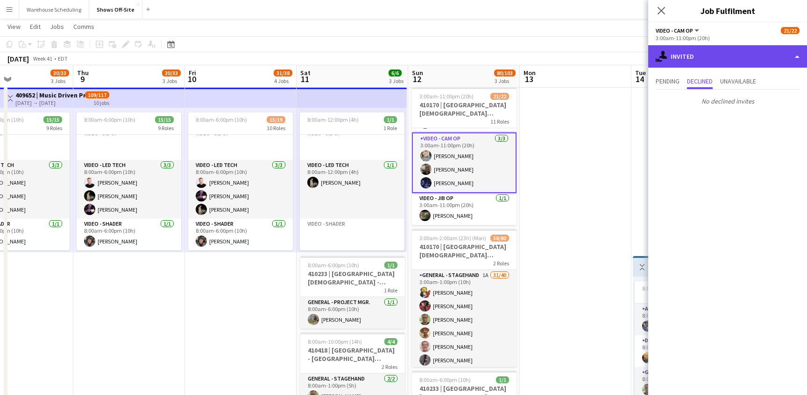
click at [695, 55] on div "single-neutral-actions-share-1 Invited" at bounding box center [727, 56] width 159 height 22
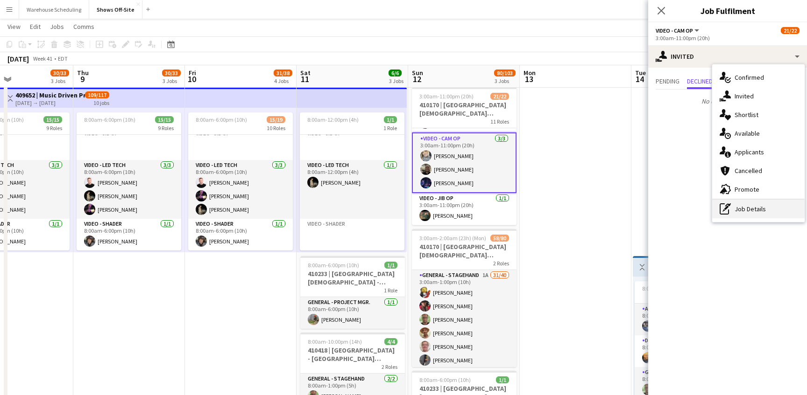
click at [770, 207] on div "pen-write Job Details" at bounding box center [758, 209] width 92 height 19
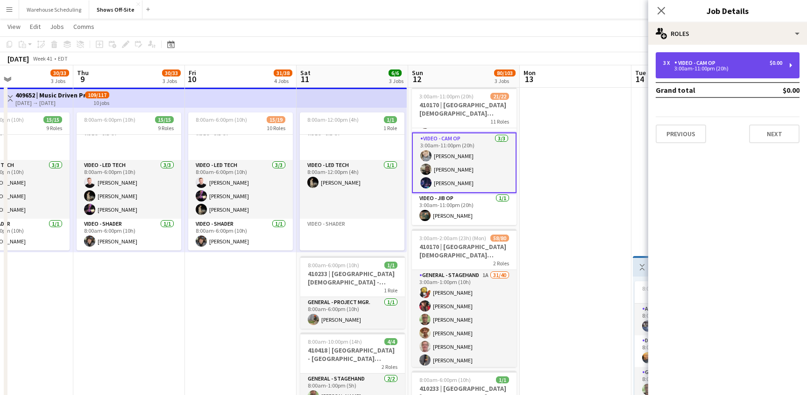
click at [713, 63] on div "Video - Cam Op" at bounding box center [696, 63] width 45 height 7
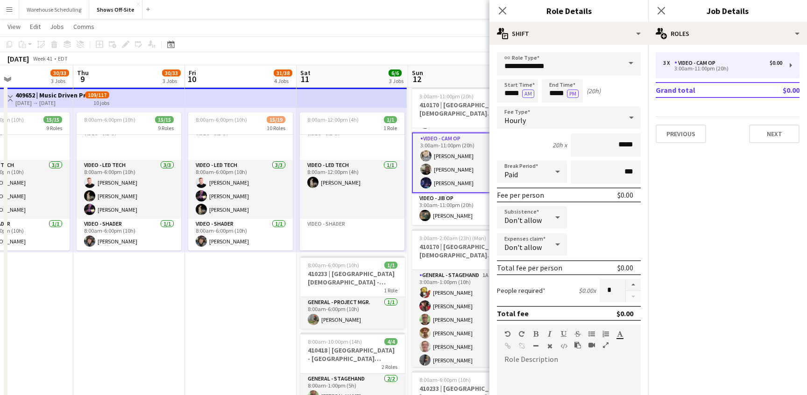
click at [633, 296] on div at bounding box center [632, 290] width 15 height 23
click at [461, 165] on app-card-role "Video - Cam Op [DATE] 3:00am-11:00pm (20h) [PERSON_NAME] [PERSON_NAME] [PERSON_…" at bounding box center [464, 163] width 105 height 61
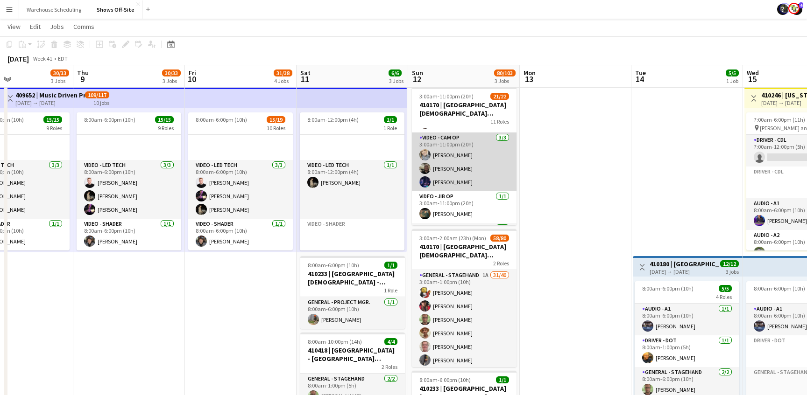
click at [461, 165] on app-card-role "Video - Cam Op [DATE] 3:00am-11:00pm (20h) [PERSON_NAME] [PERSON_NAME] [PERSON_…" at bounding box center [464, 162] width 105 height 59
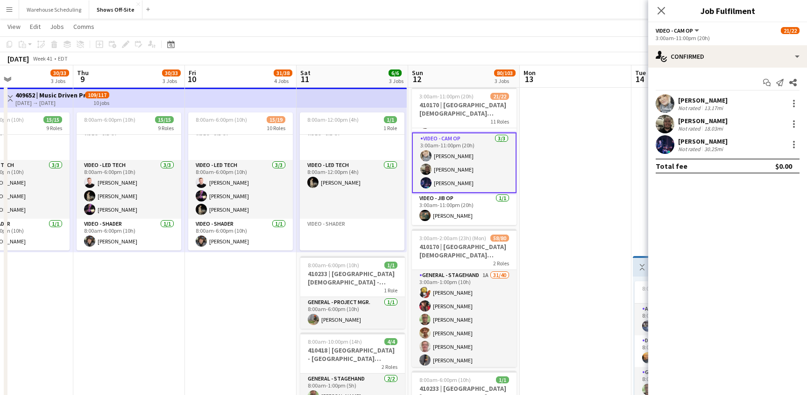
click at [461, 165] on app-card-role "Video - Cam Op [DATE] 3:00am-11:00pm (20h) [PERSON_NAME] [PERSON_NAME] [PERSON_…" at bounding box center [464, 163] width 105 height 61
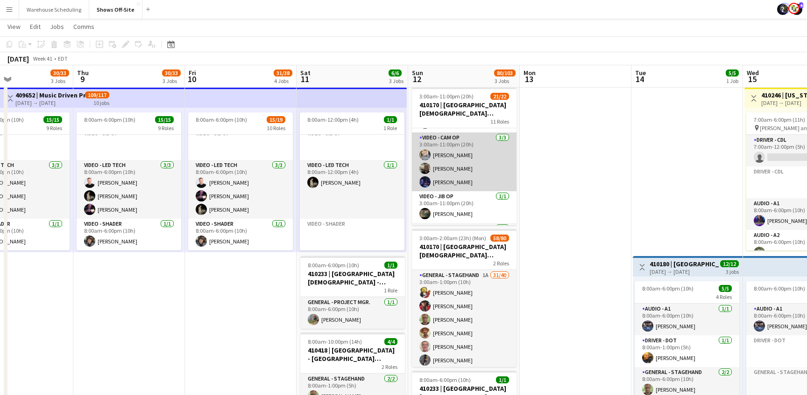
click at [461, 165] on app-card-role "Video - Cam Op [DATE] 3:00am-11:00pm (20h) [PERSON_NAME] [PERSON_NAME] [PERSON_…" at bounding box center [464, 162] width 105 height 59
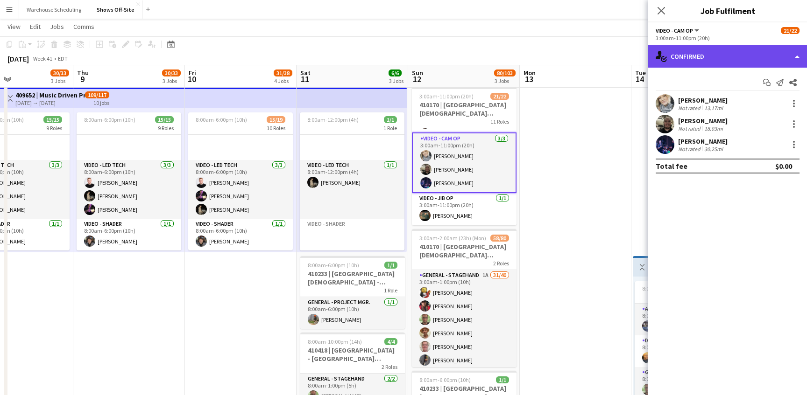
click at [735, 62] on div "single-neutral-actions-check-2 Confirmed" at bounding box center [727, 56] width 159 height 22
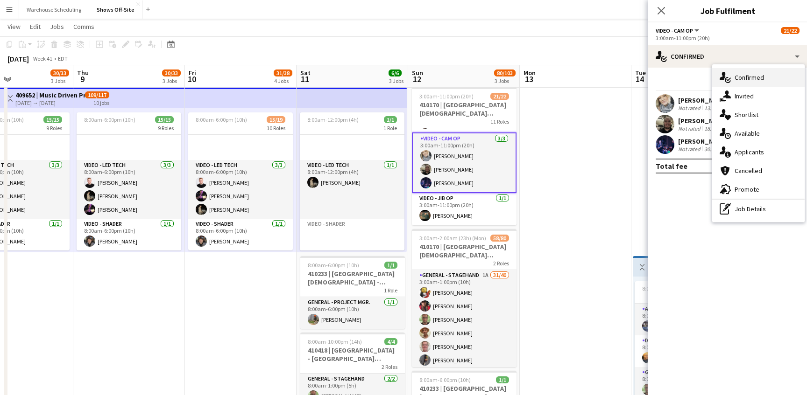
click at [738, 78] on span "Confirmed" at bounding box center [748, 77] width 29 height 8
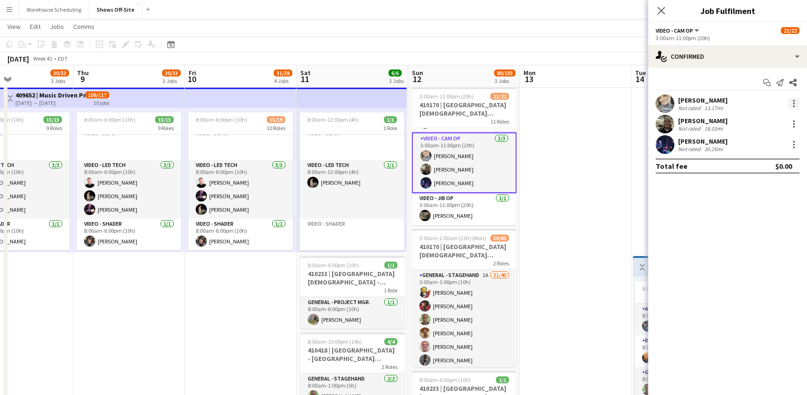
click at [792, 105] on div at bounding box center [793, 103] width 11 height 11
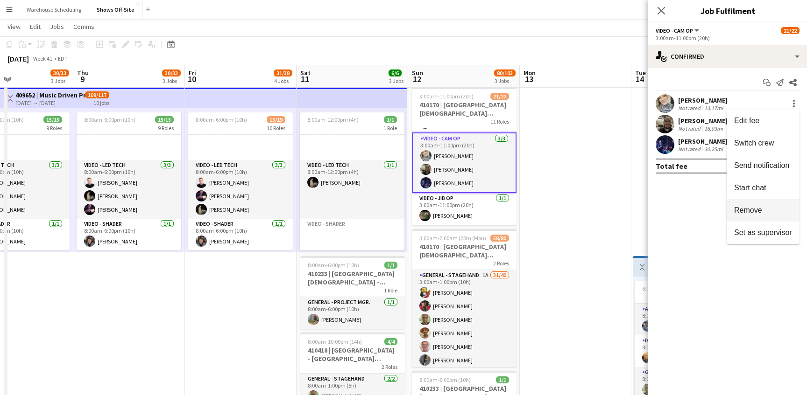
click at [772, 213] on span "Remove" at bounding box center [763, 210] width 58 height 8
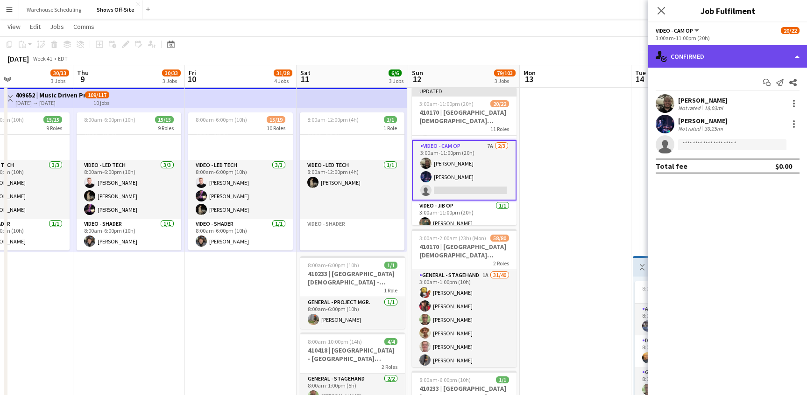
click at [708, 54] on div "single-neutral-actions-check-2 Confirmed" at bounding box center [727, 56] width 159 height 22
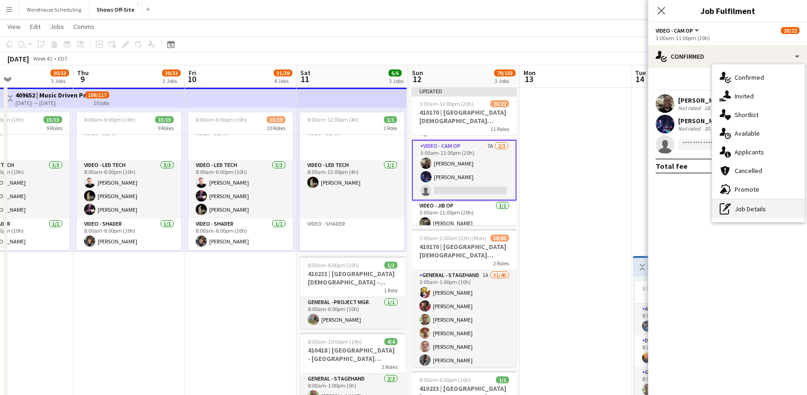
click at [755, 207] on div "pen-write Job Details" at bounding box center [758, 209] width 92 height 19
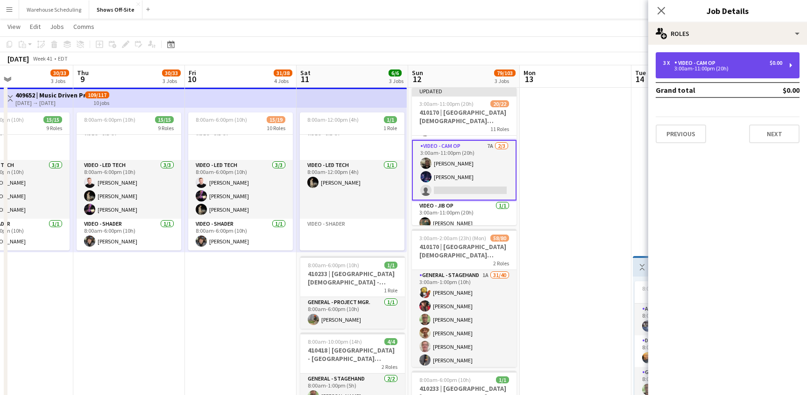
click at [702, 67] on div "3:00am-11:00pm (20h)" at bounding box center [722, 68] width 119 height 5
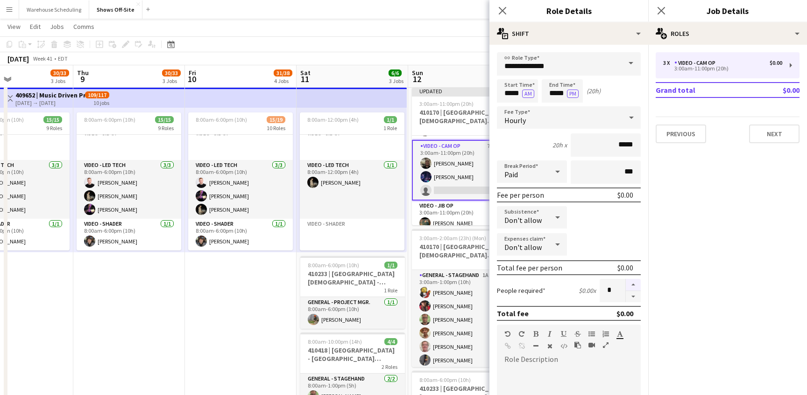
click at [632, 284] on button "button" at bounding box center [633, 285] width 15 height 12
click at [634, 294] on button "button" at bounding box center [633, 297] width 15 height 12
type input "*"
click at [654, 8] on div "Close pop-in" at bounding box center [661, 10] width 26 height 21
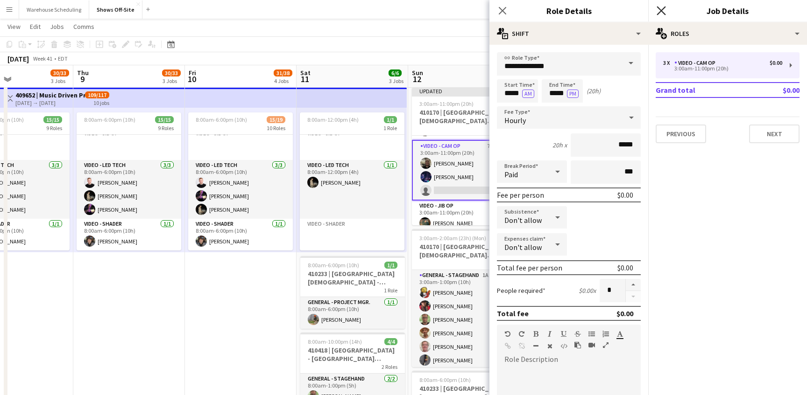
click at [661, 10] on icon at bounding box center [660, 10] width 9 height 9
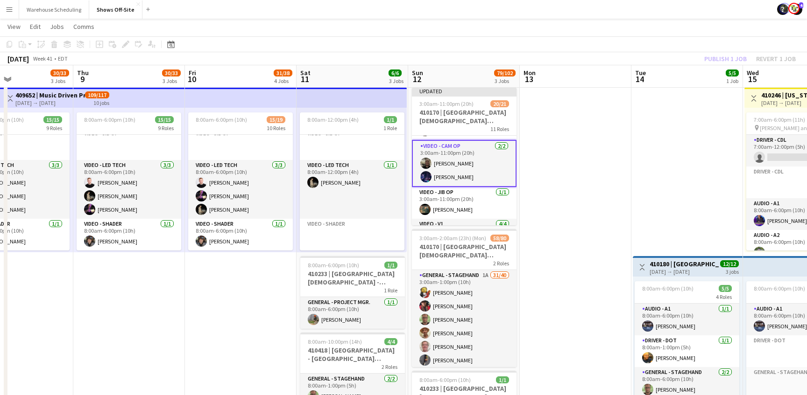
click at [772, 62] on div "Publish 1 job Revert 1 job" at bounding box center [750, 59] width 114 height 12
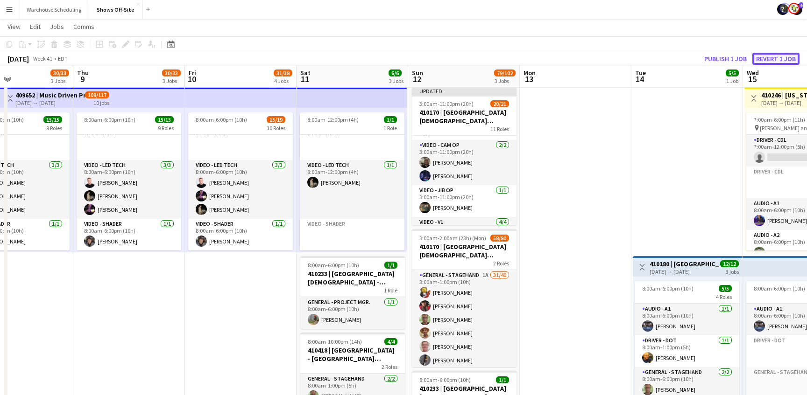
click at [775, 61] on button "Revert 1 job" at bounding box center [775, 59] width 47 height 12
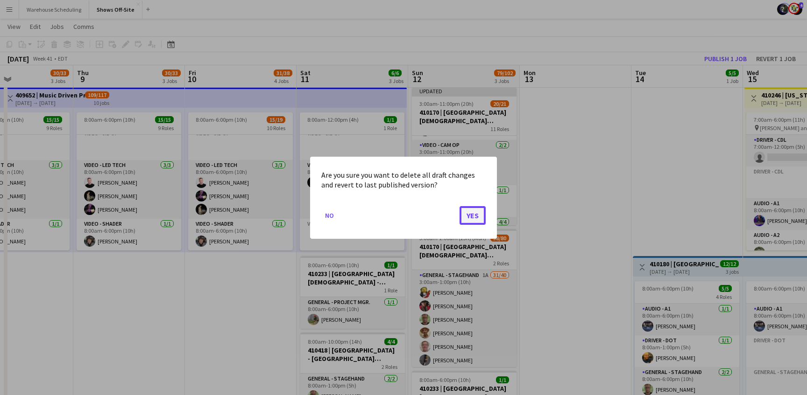
click at [468, 215] on button "Yes" at bounding box center [472, 215] width 26 height 19
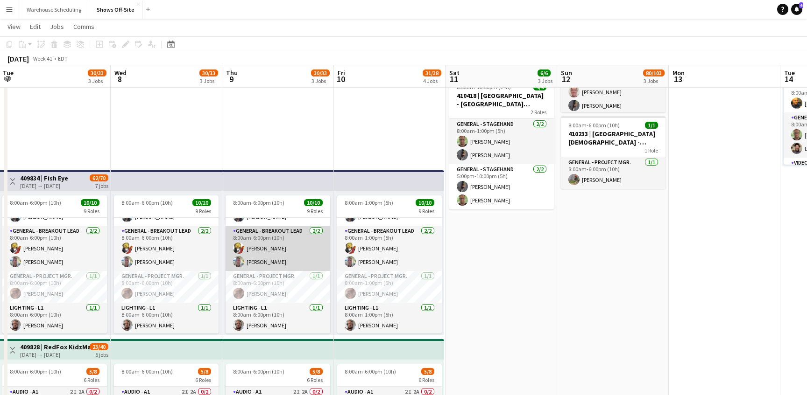
scroll to position [82, 0]
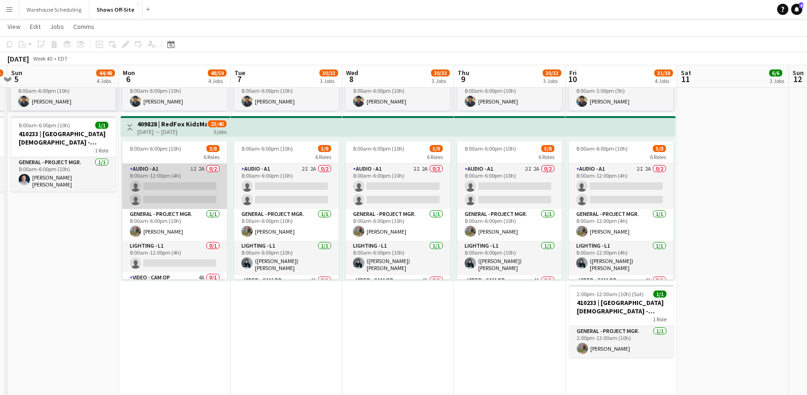
click at [167, 191] on app-card-role "Audio - A1 1I 2A 0/2 8:00am-12:00pm (4h) single-neutral-actions single-neutral-…" at bounding box center [174, 186] width 105 height 45
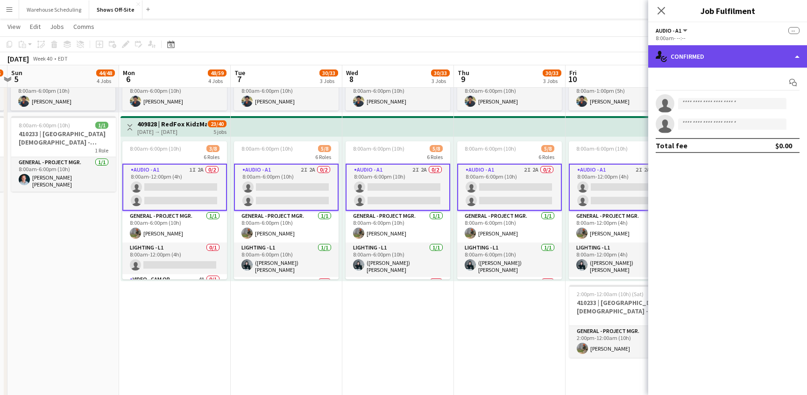
click at [693, 56] on div "single-neutral-actions-check-2 Confirmed" at bounding box center [727, 56] width 159 height 22
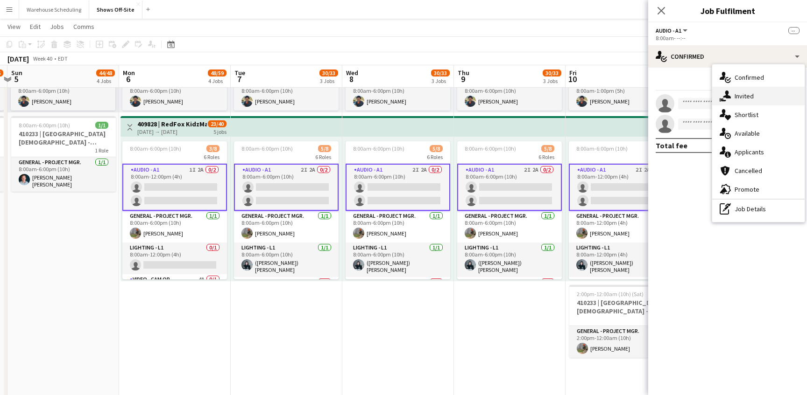
click at [712, 91] on div "single-neutral-actions-share-1 Invited" at bounding box center [758, 96] width 92 height 19
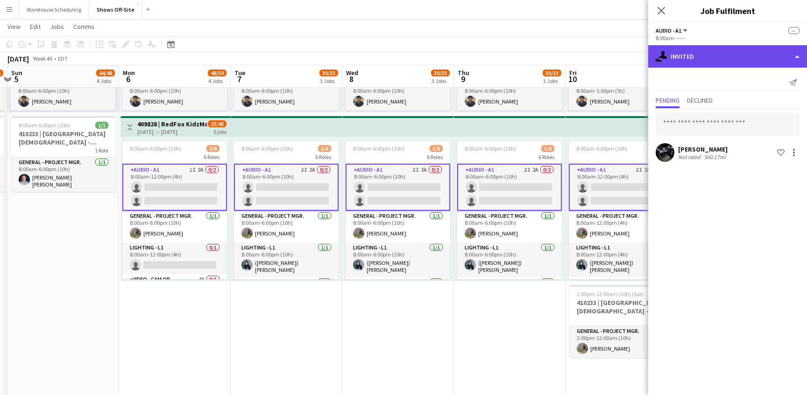
click at [713, 63] on div "single-neutral-actions-share-1 Invited" at bounding box center [727, 56] width 159 height 22
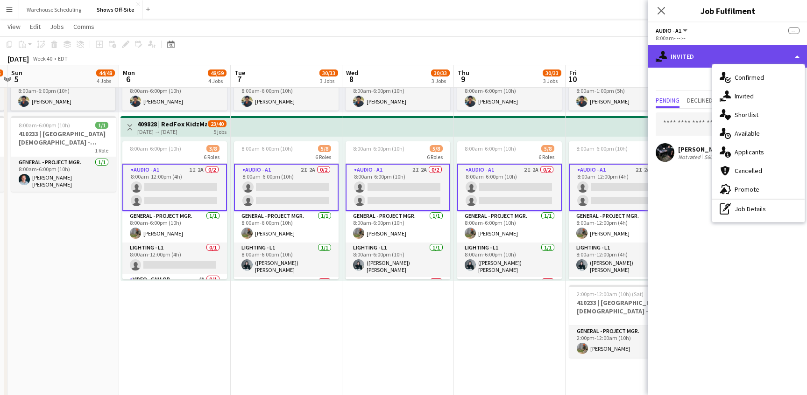
click at [713, 63] on div "single-neutral-actions-share-1 Invited" at bounding box center [727, 56] width 159 height 22
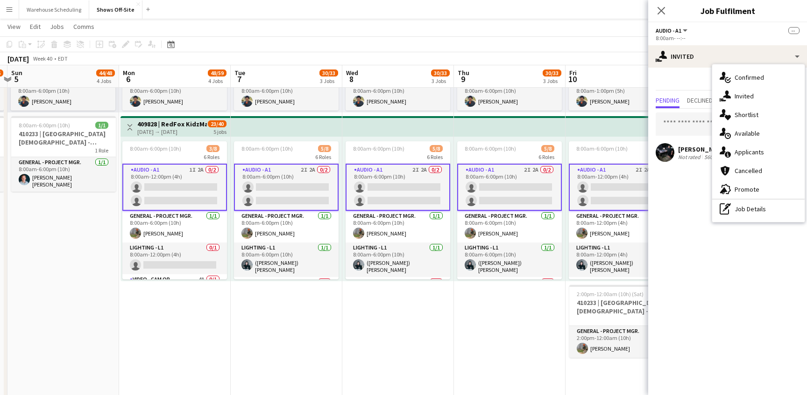
click at [497, 179] on app-card-role "Audio - A1 2I 2A 0/2 8:00am-6:00pm (10h) single-neutral-actions single-neutral-…" at bounding box center [509, 187] width 105 height 47
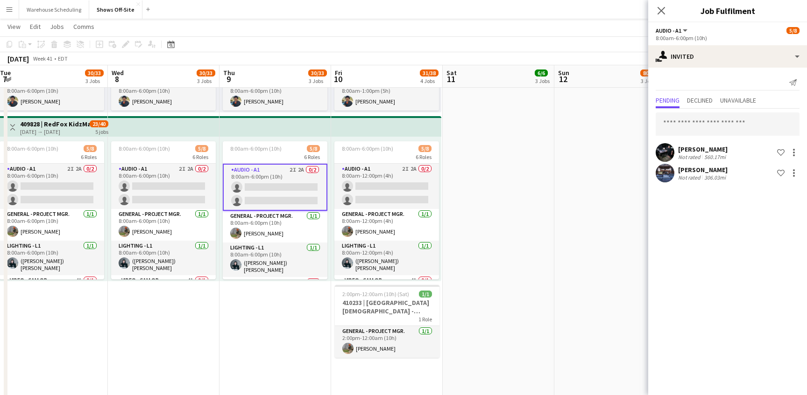
click at [560, 231] on app-date-cell "3:00am-11:00pm (20h) 21/22 410170 | [GEOGRAPHIC_DATA] ACCESS 2025 11 Roles Audi…" at bounding box center [610, 121] width 112 height 1032
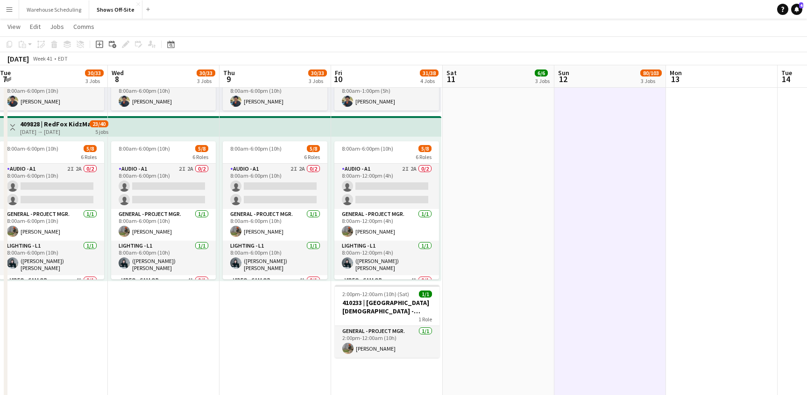
click at [560, 231] on app-date-cell "3:00am-11:00pm (20h) 21/22 410170 | [GEOGRAPHIC_DATA] ACCESS 2025 11 Roles Audi…" at bounding box center [610, 121] width 112 height 1032
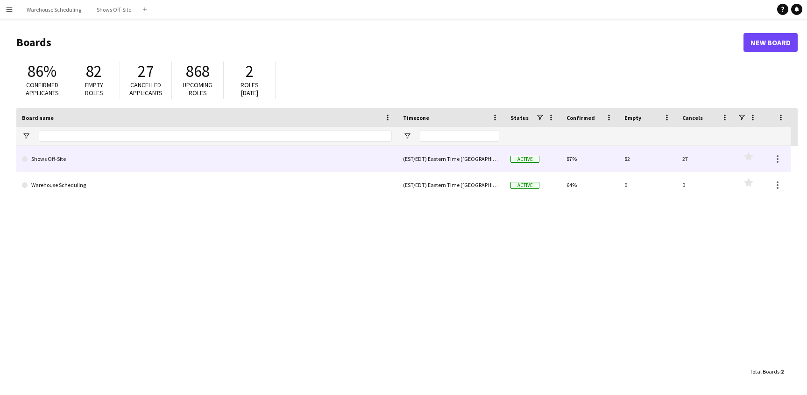
click at [172, 163] on link "Shows Off-Site" at bounding box center [207, 159] width 370 height 26
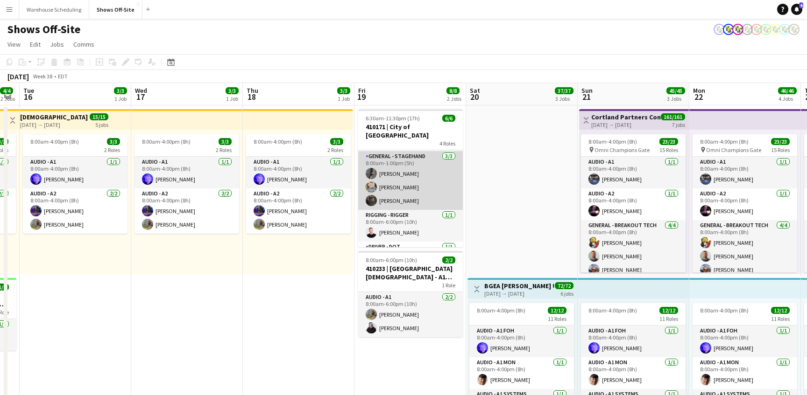
scroll to position [49, 0]
